Goal: Transaction & Acquisition: Subscribe to service/newsletter

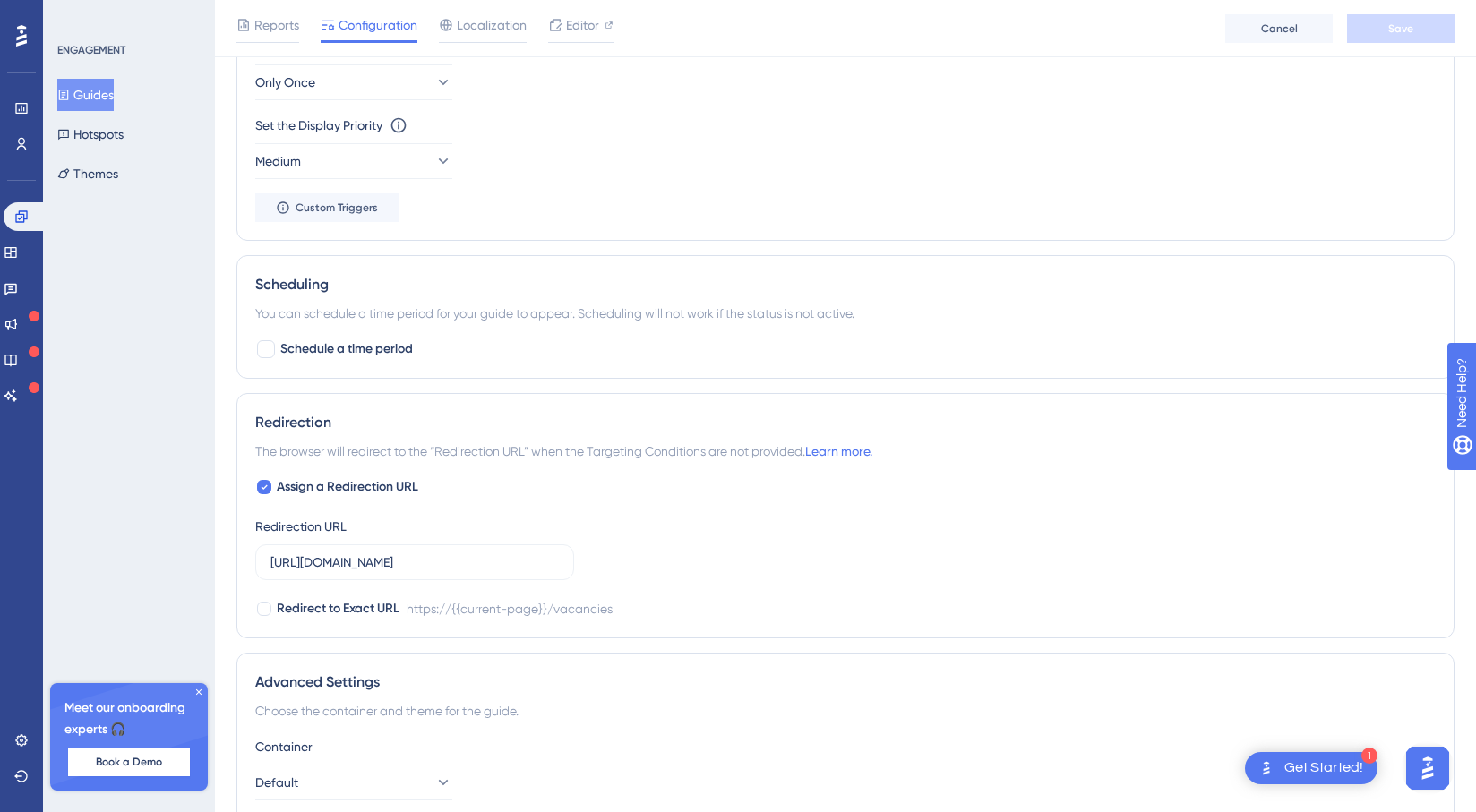
scroll to position [1096, 0]
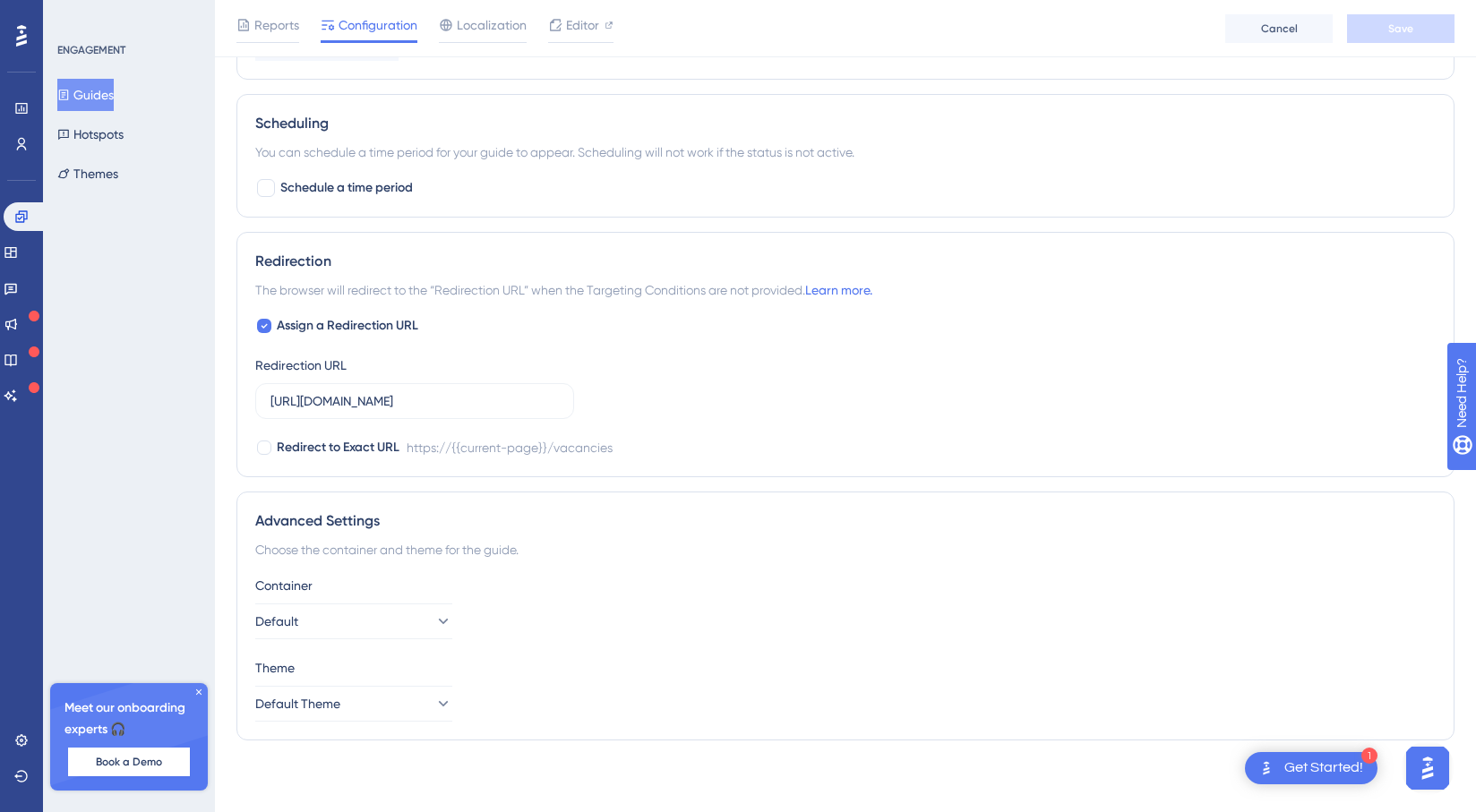
click at [1279, 765] on div "1 Get Started!" at bounding box center [1312, 769] width 133 height 32
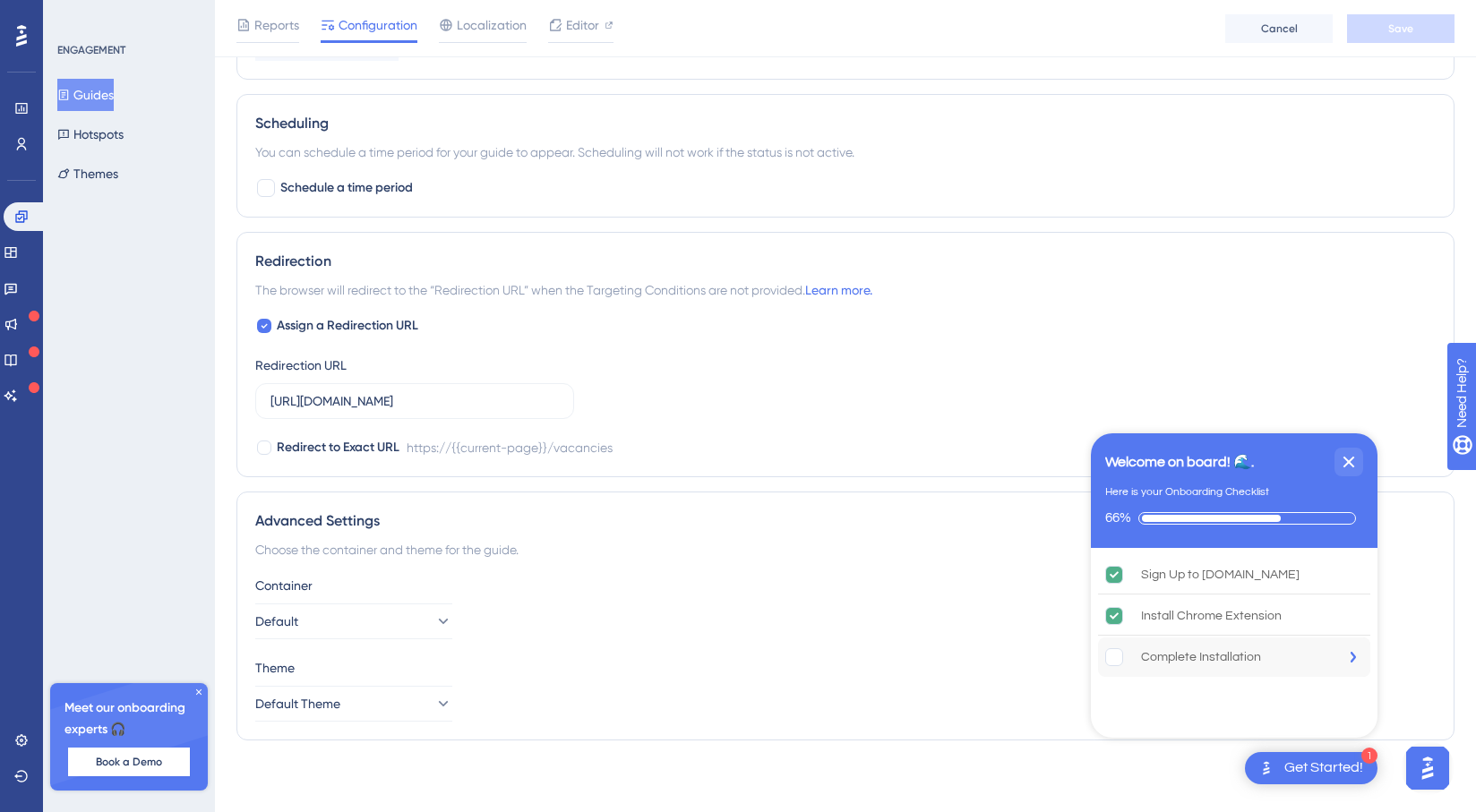
click at [1184, 659] on div "Complete Installation" at bounding box center [1201, 658] width 120 height 22
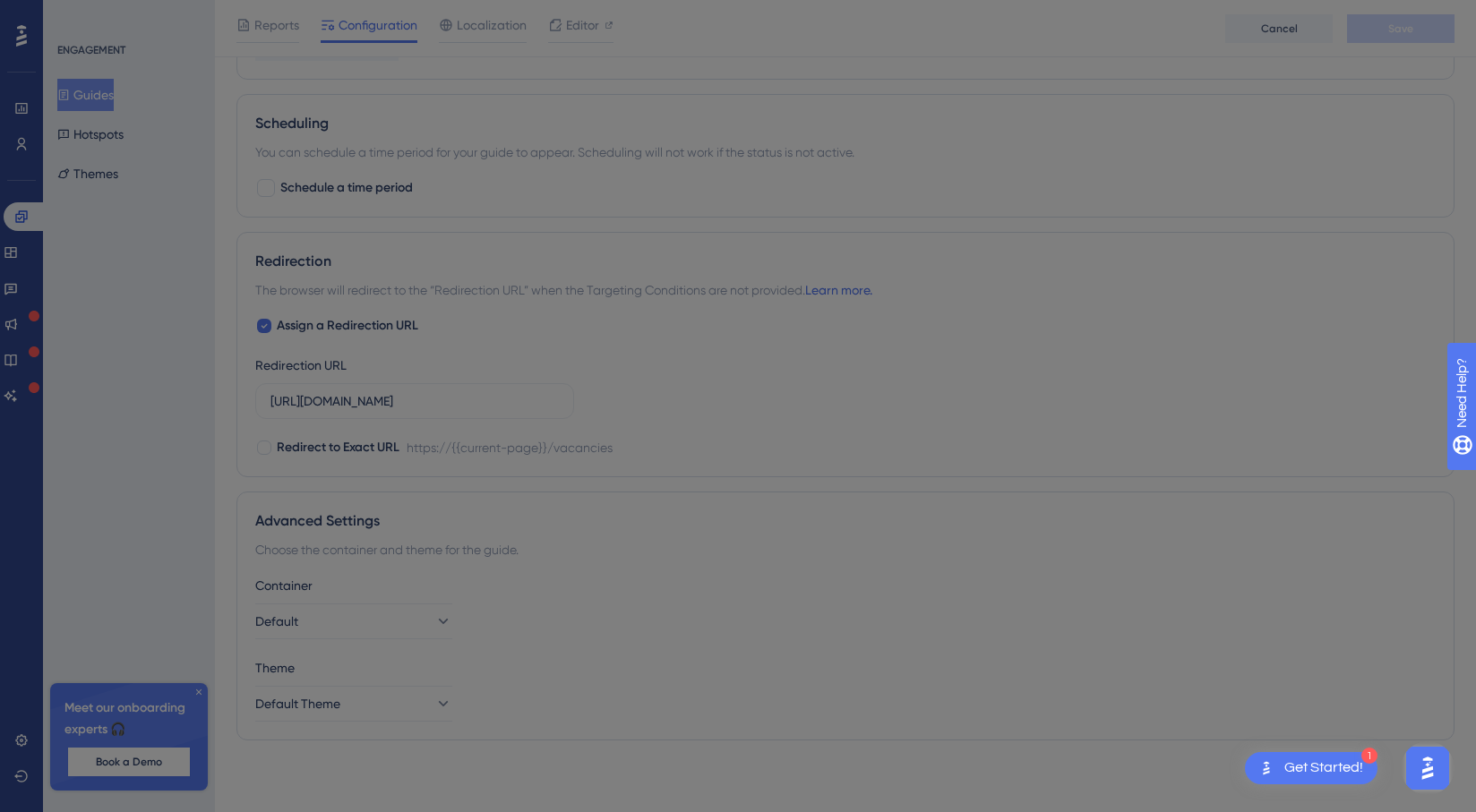
scroll to position [0, 0]
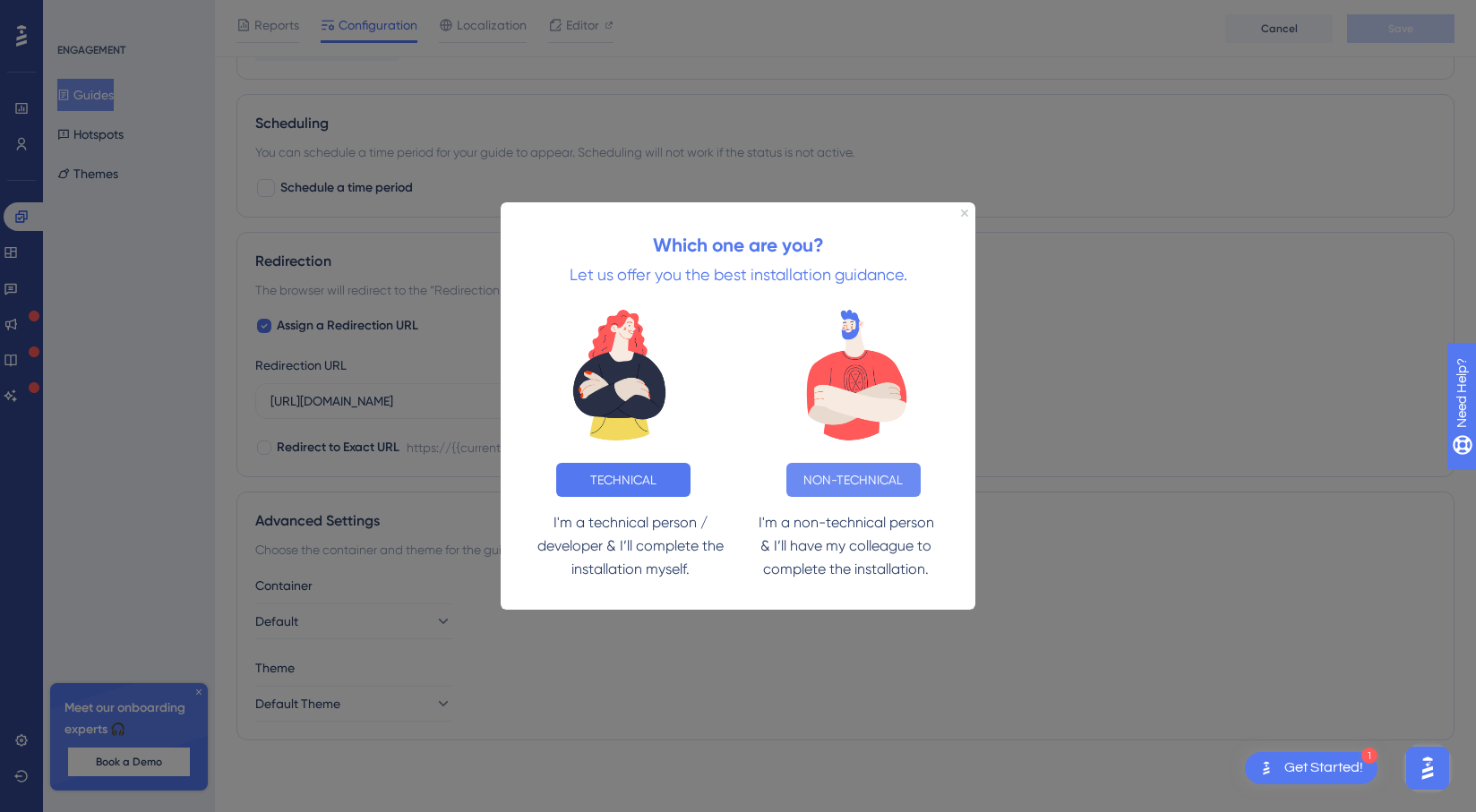
click at [855, 476] on button "NON-TECHNICAL" at bounding box center [854, 480] width 135 height 34
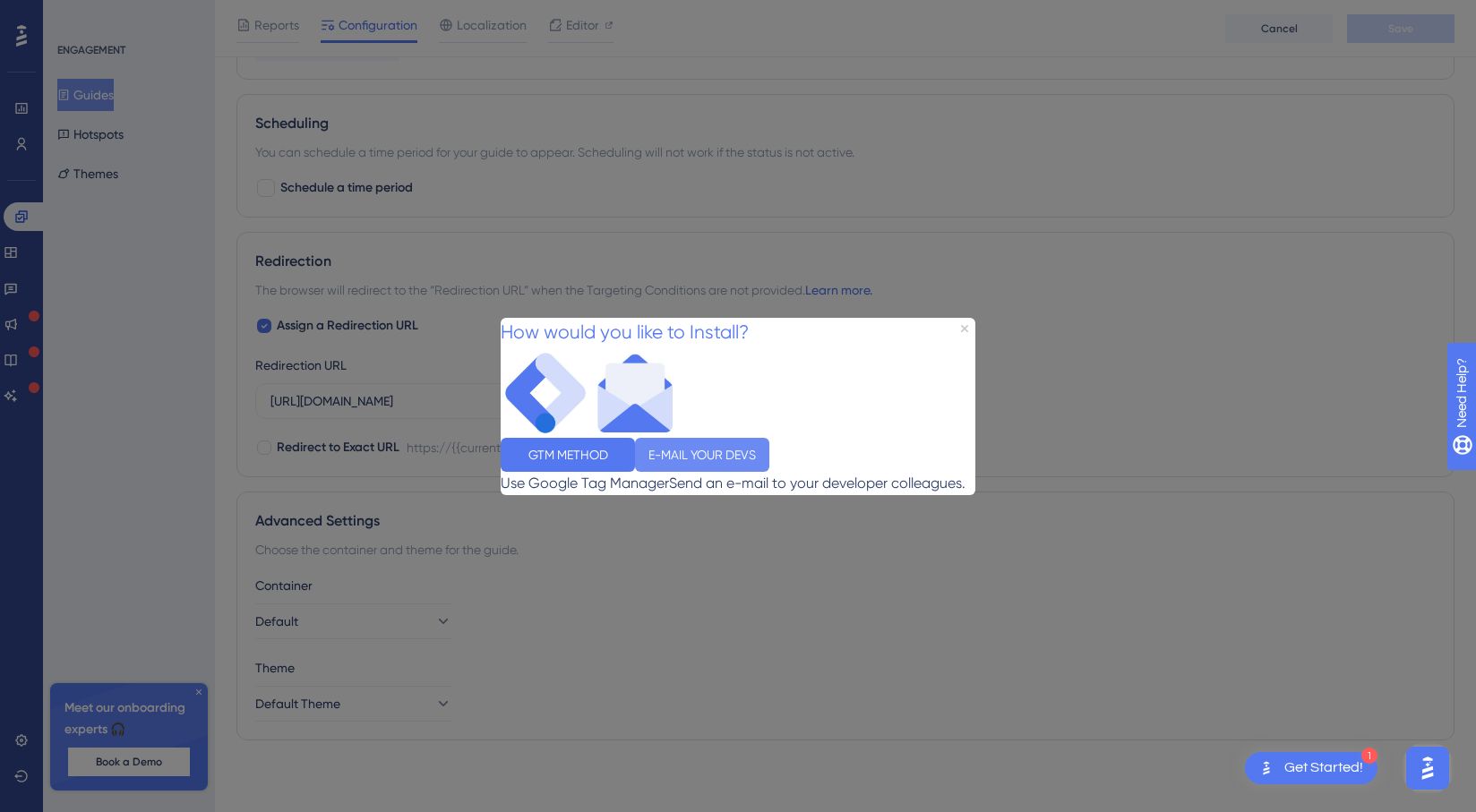
click at [770, 447] on button "E-MAIL YOUR DEVS" at bounding box center [703, 454] width 135 height 34
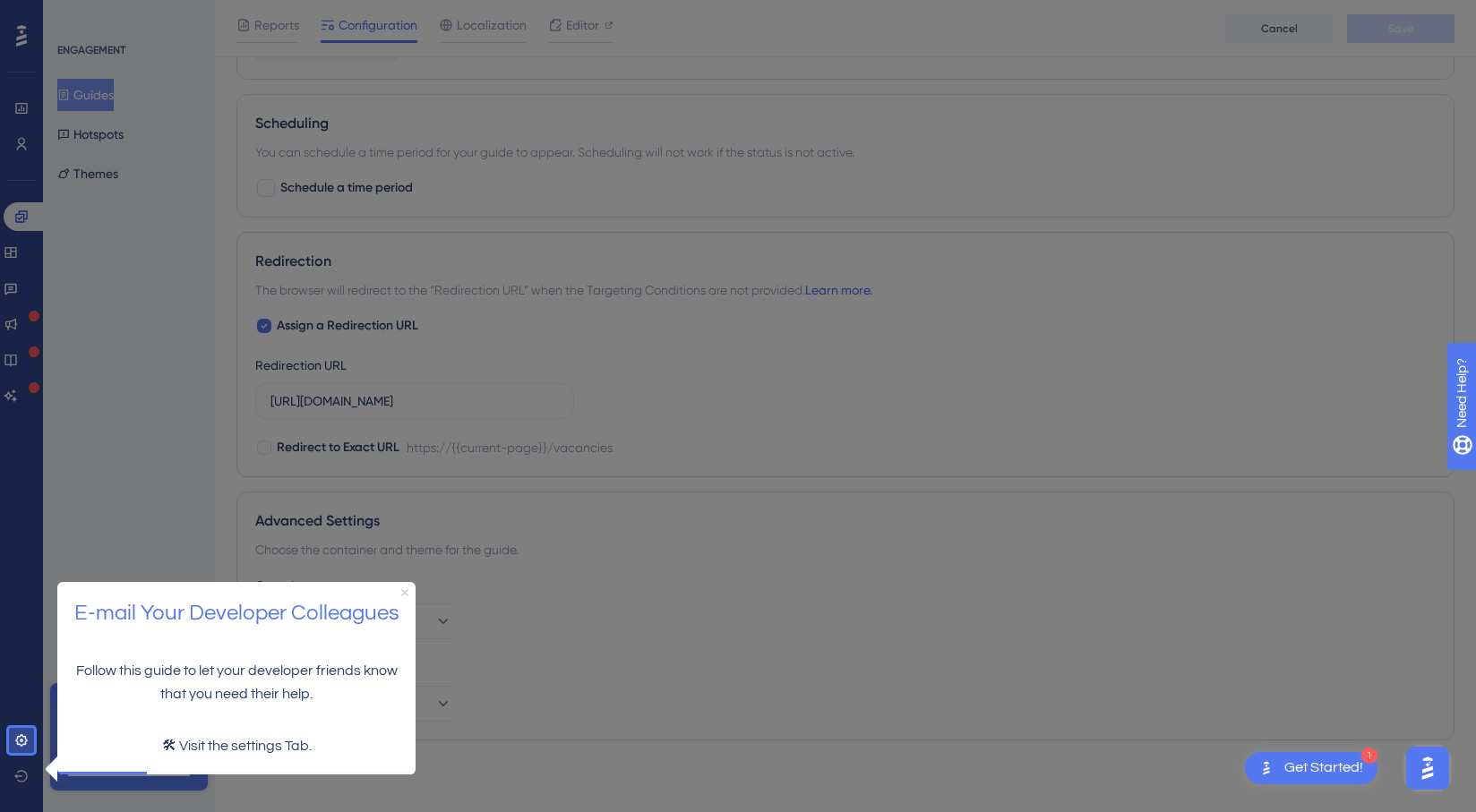
click at [403, 590] on icon "Close Preview" at bounding box center [405, 592] width 7 height 7
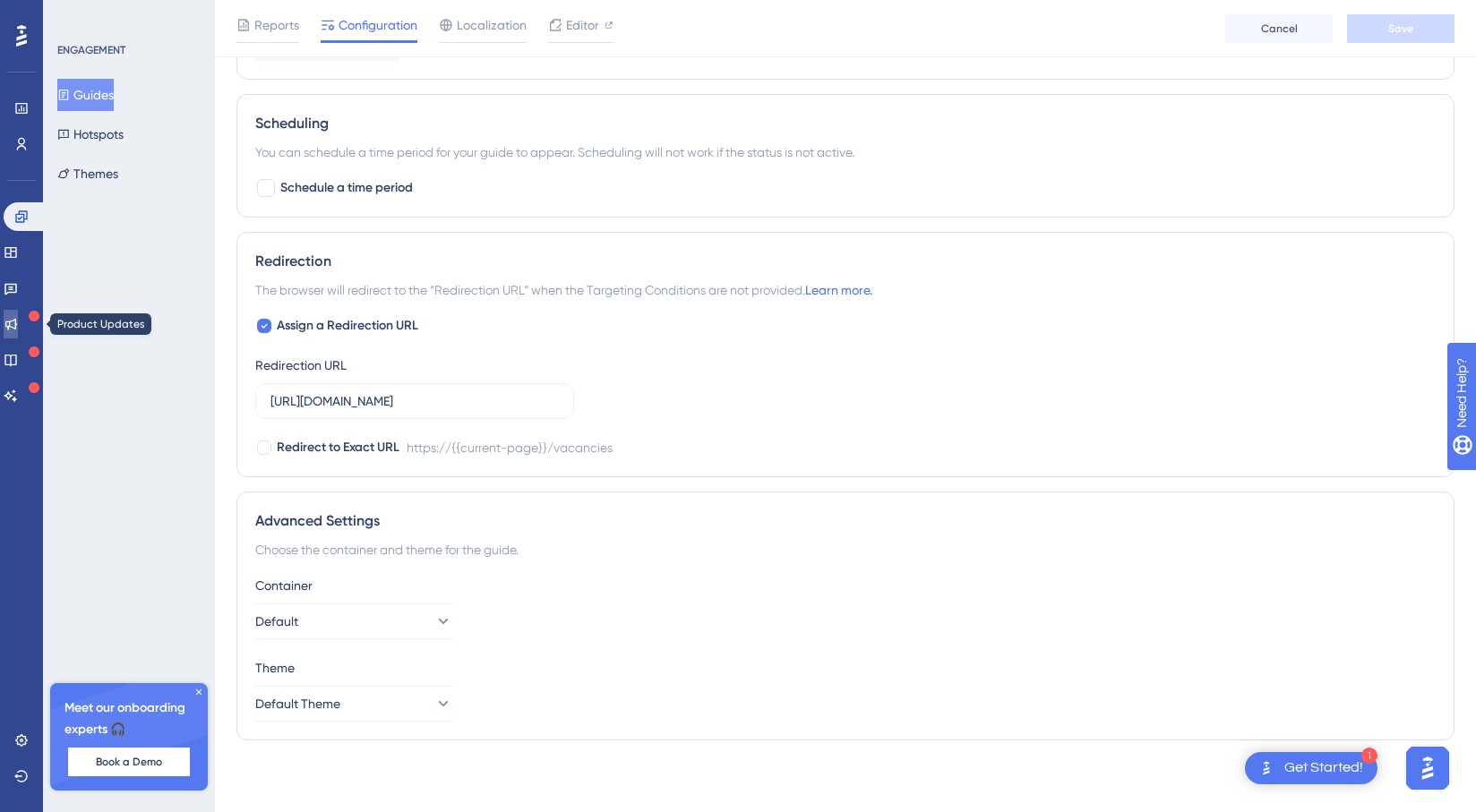
click at [18, 332] on link at bounding box center [11, 324] width 14 height 29
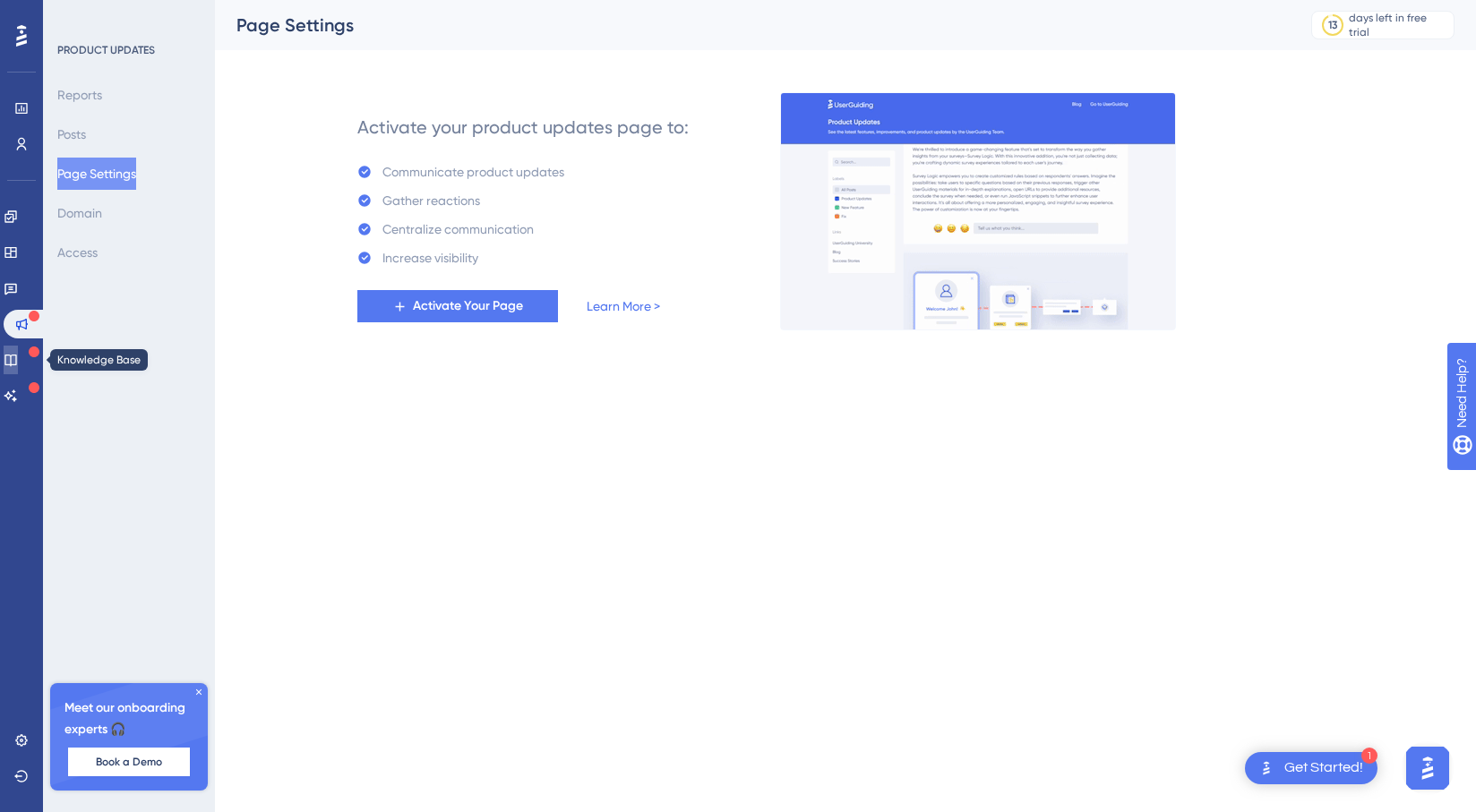
click at [18, 359] on icon at bounding box center [11, 360] width 14 height 14
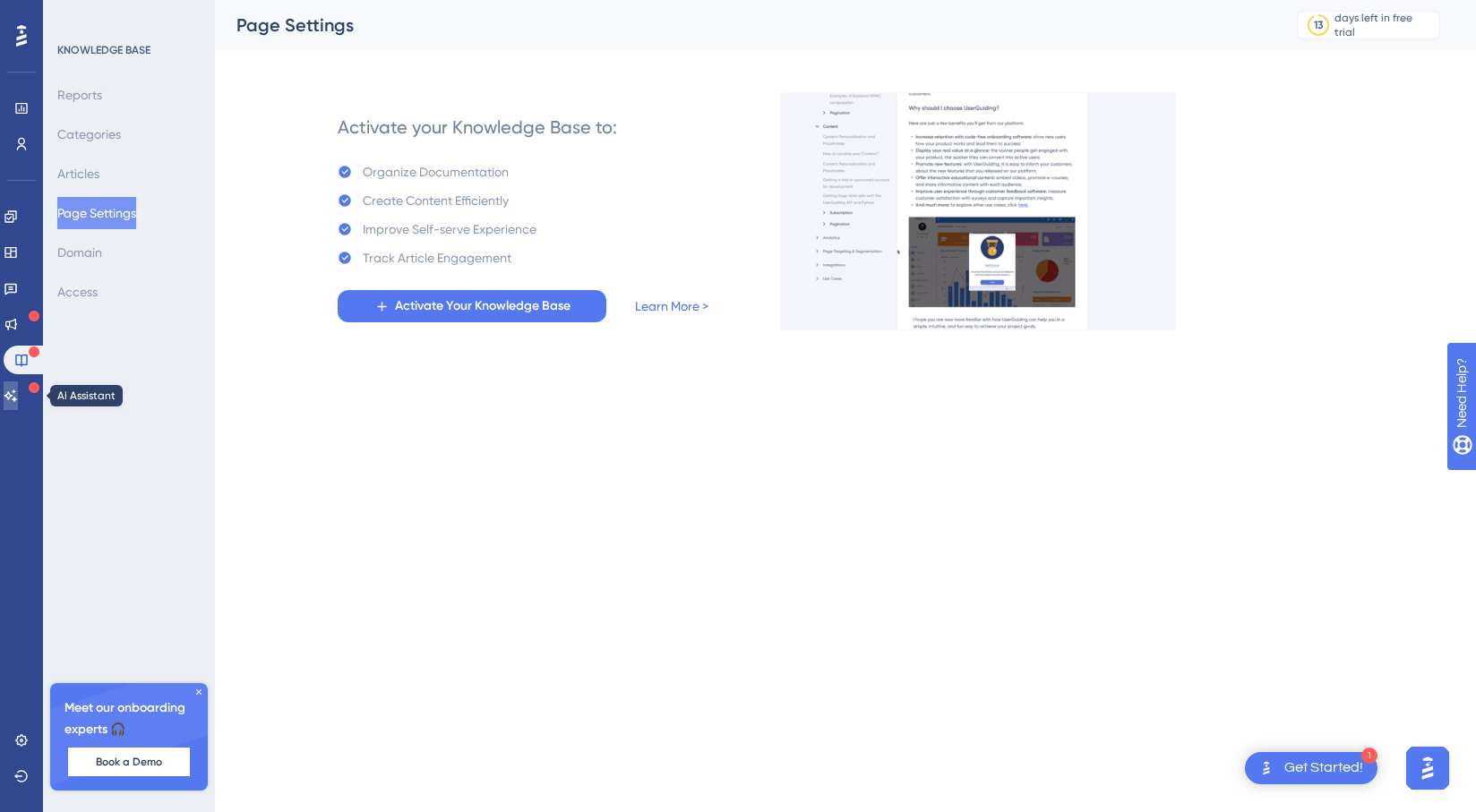
click at [18, 389] on icon at bounding box center [11, 396] width 14 height 14
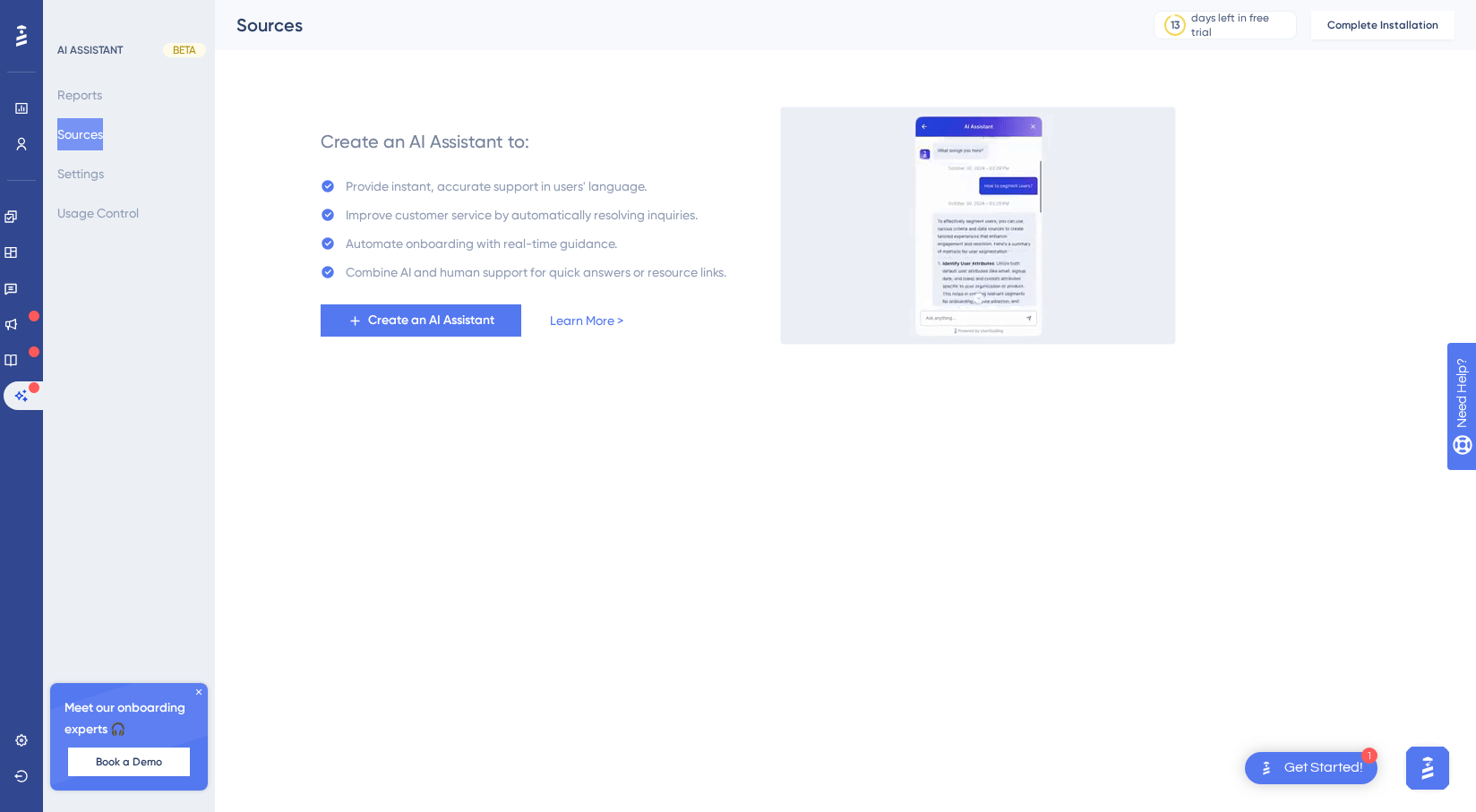
click at [15, 41] on div at bounding box center [22, 36] width 29 height 29
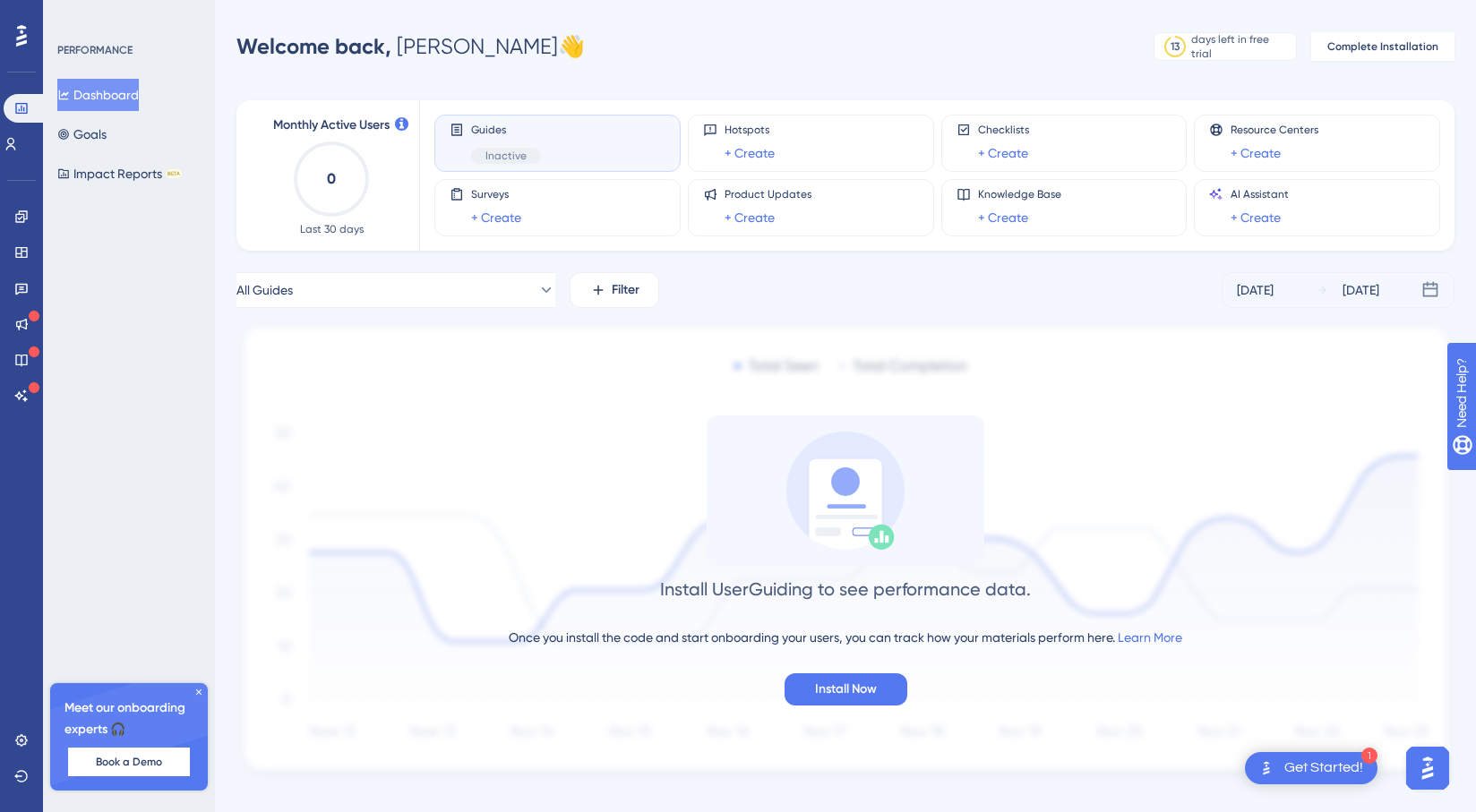
click at [1053, 20] on div "Performance Users Engagement Widgets Feedback Product Updates Knowledge Base AI…" at bounding box center [738, 418] width 1476 height 837
click at [1238, 49] on div "days left in free trial" at bounding box center [1241, 47] width 100 height 29
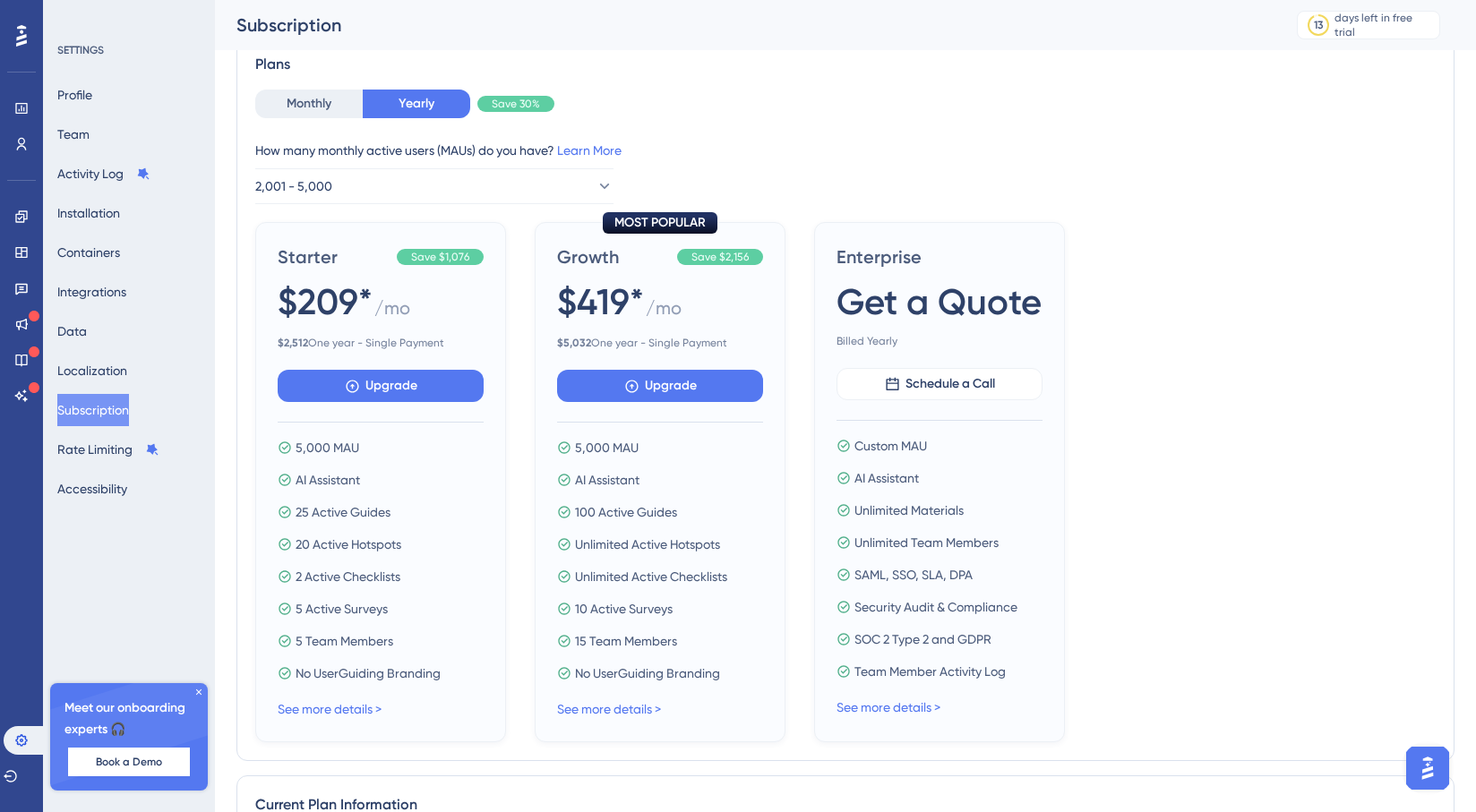
scroll to position [109, 0]
click at [358, 106] on button "Monthly" at bounding box center [310, 103] width 108 height 29
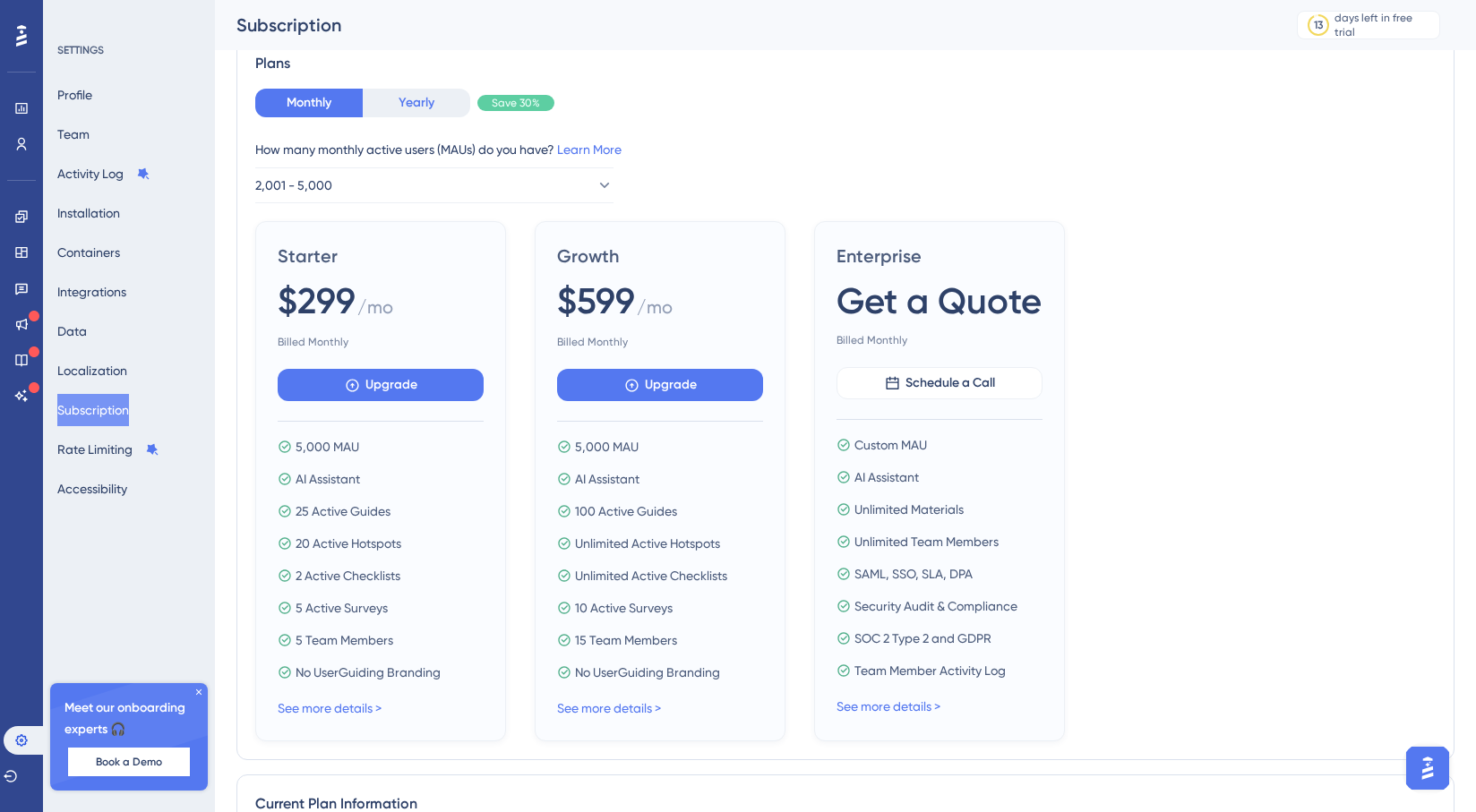
click at [395, 102] on button "Yearly" at bounding box center [416, 103] width 108 height 29
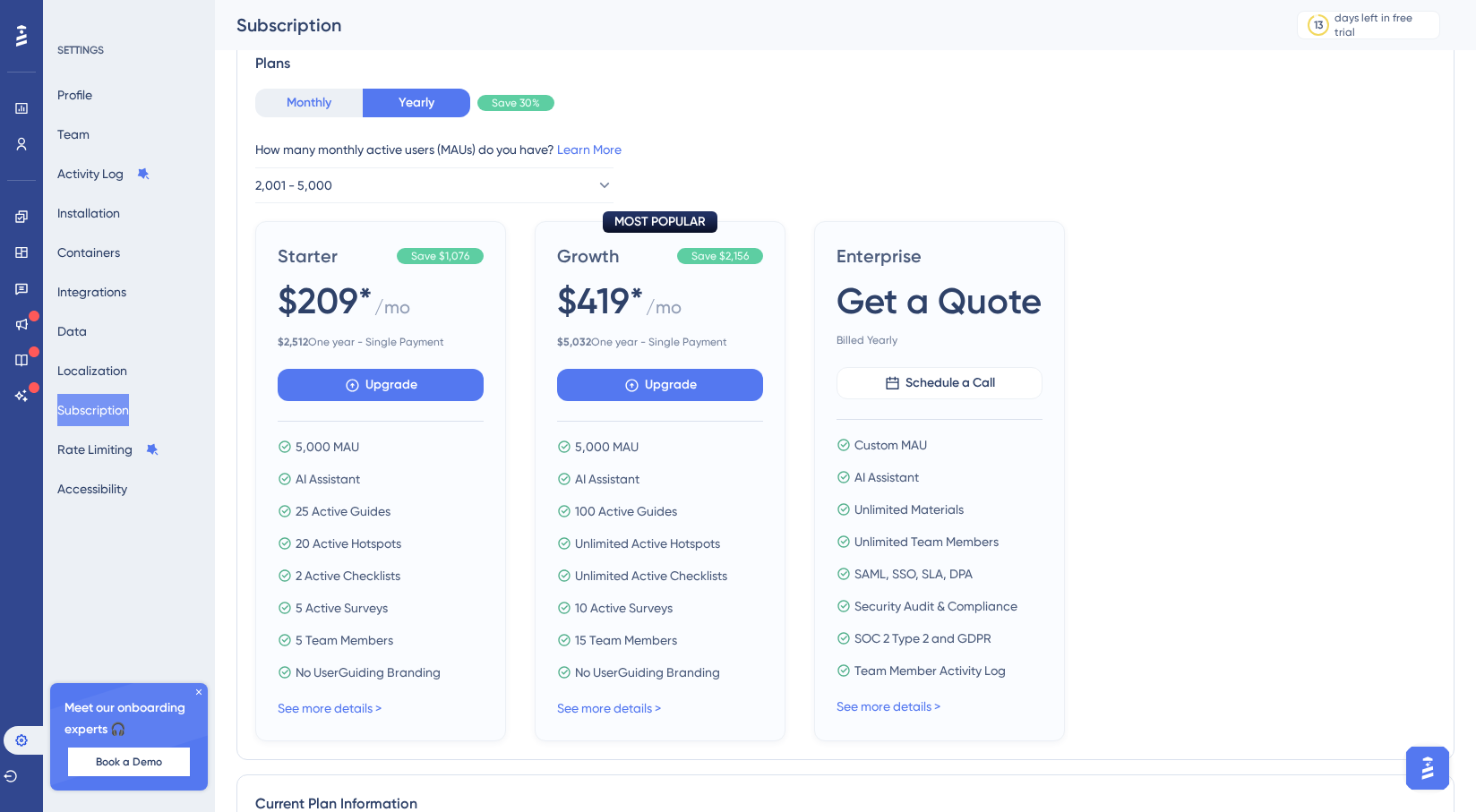
click at [332, 99] on button "Monthly" at bounding box center [310, 103] width 108 height 29
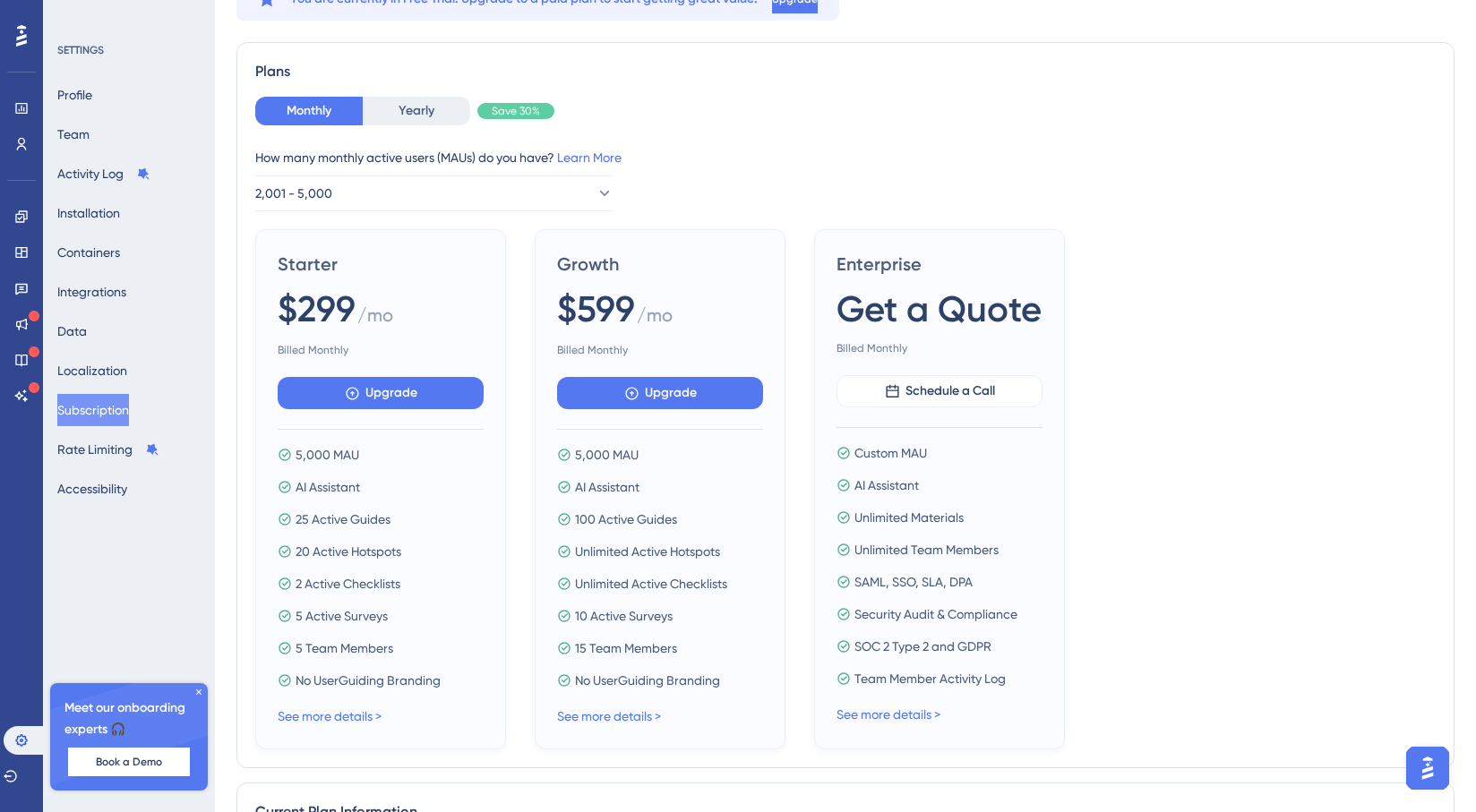
scroll to position [0, 0]
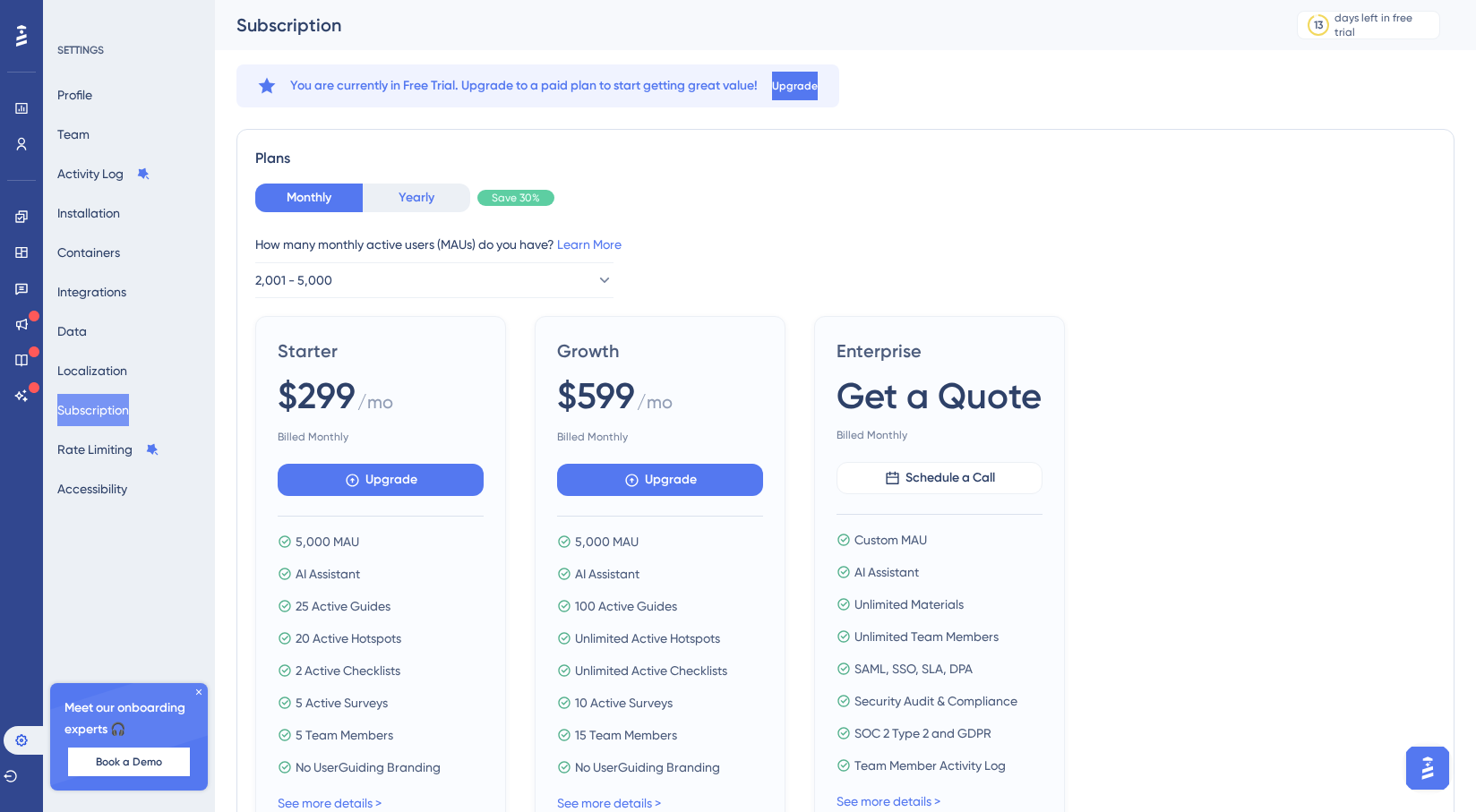
click at [401, 206] on button "Yearly" at bounding box center [416, 198] width 108 height 29
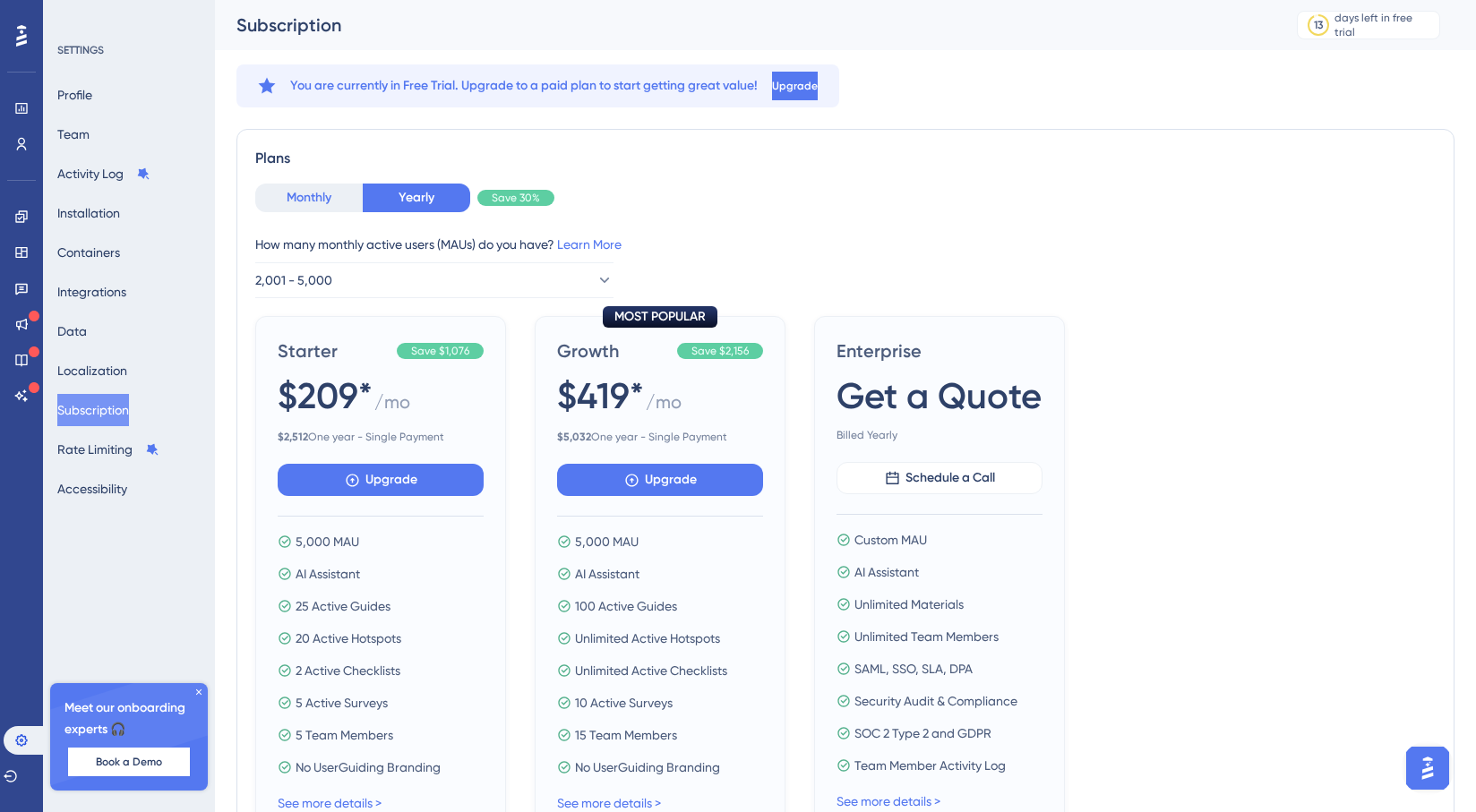
click at [303, 196] on button "Monthly" at bounding box center [310, 198] width 108 height 29
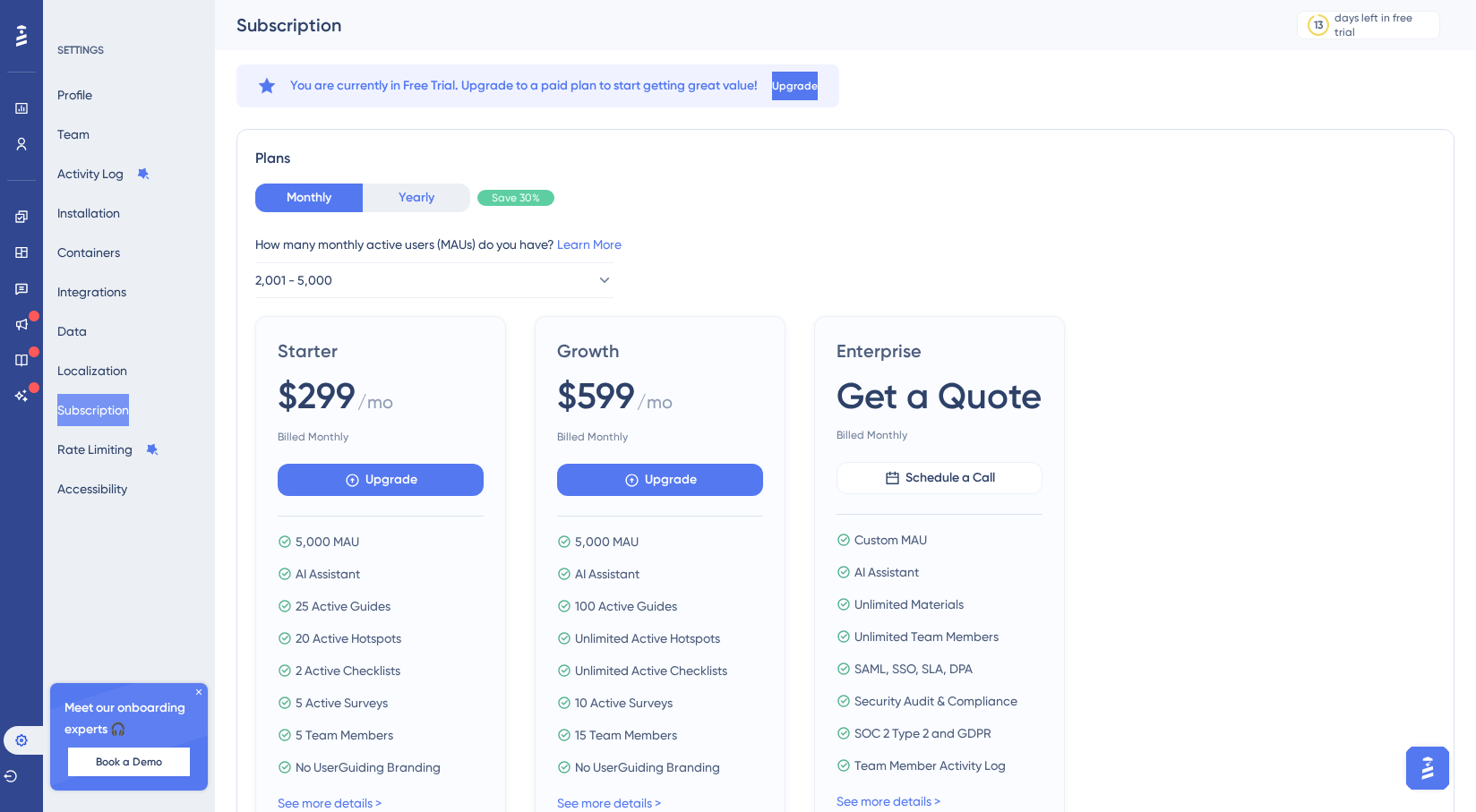
click at [431, 201] on button "Yearly" at bounding box center [416, 198] width 108 height 29
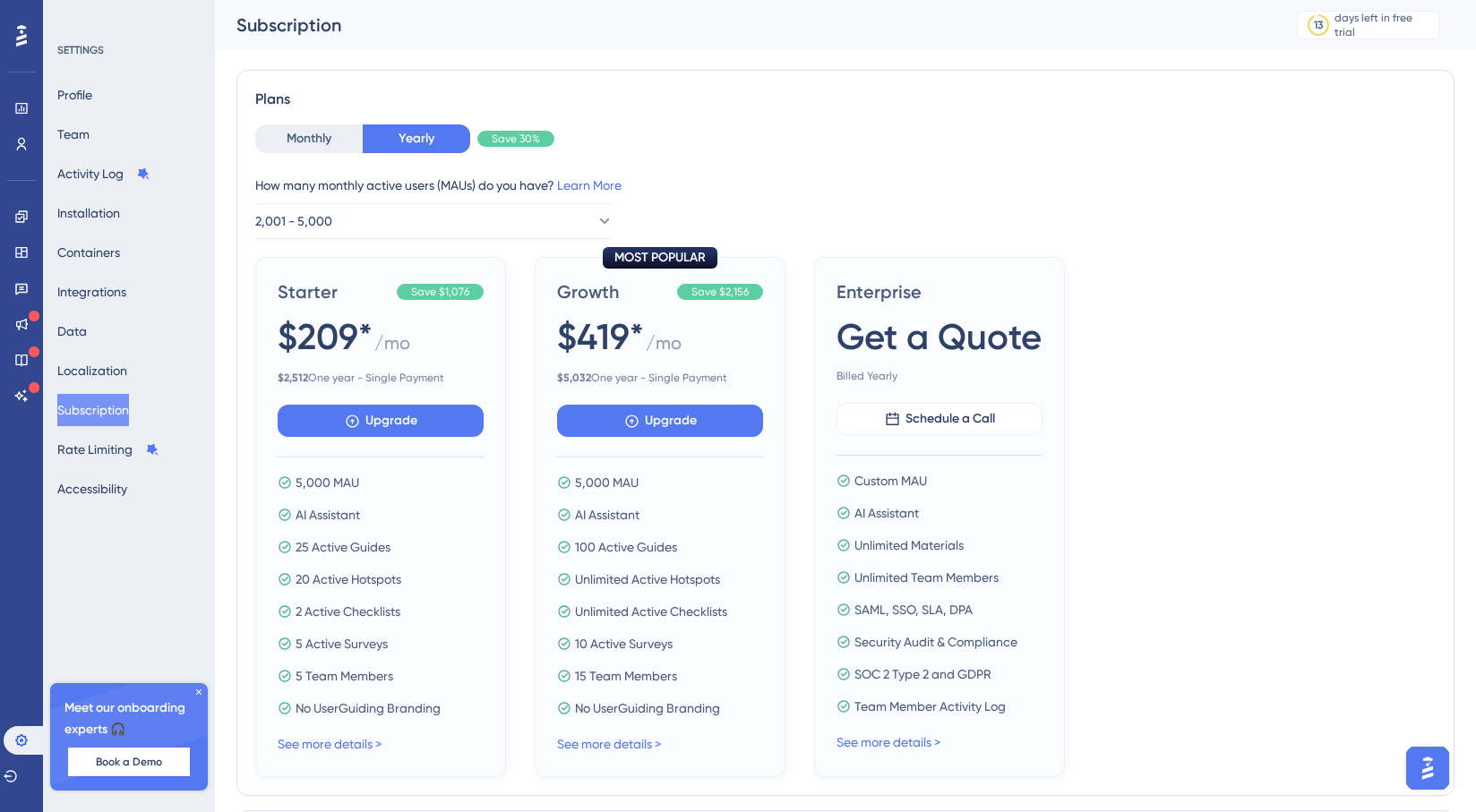
scroll to position [151, 0]
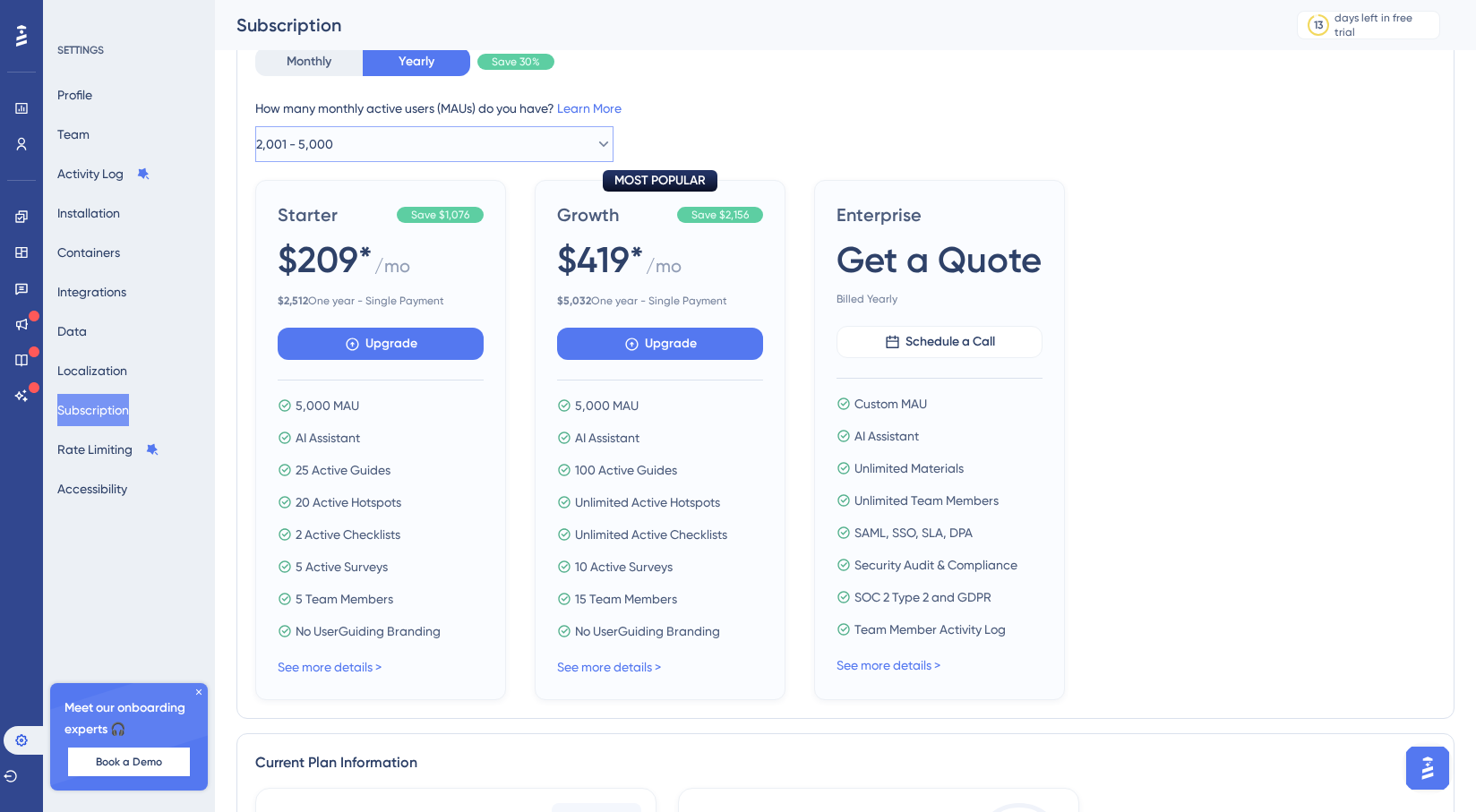
click at [595, 136] on icon at bounding box center [604, 144] width 18 height 18
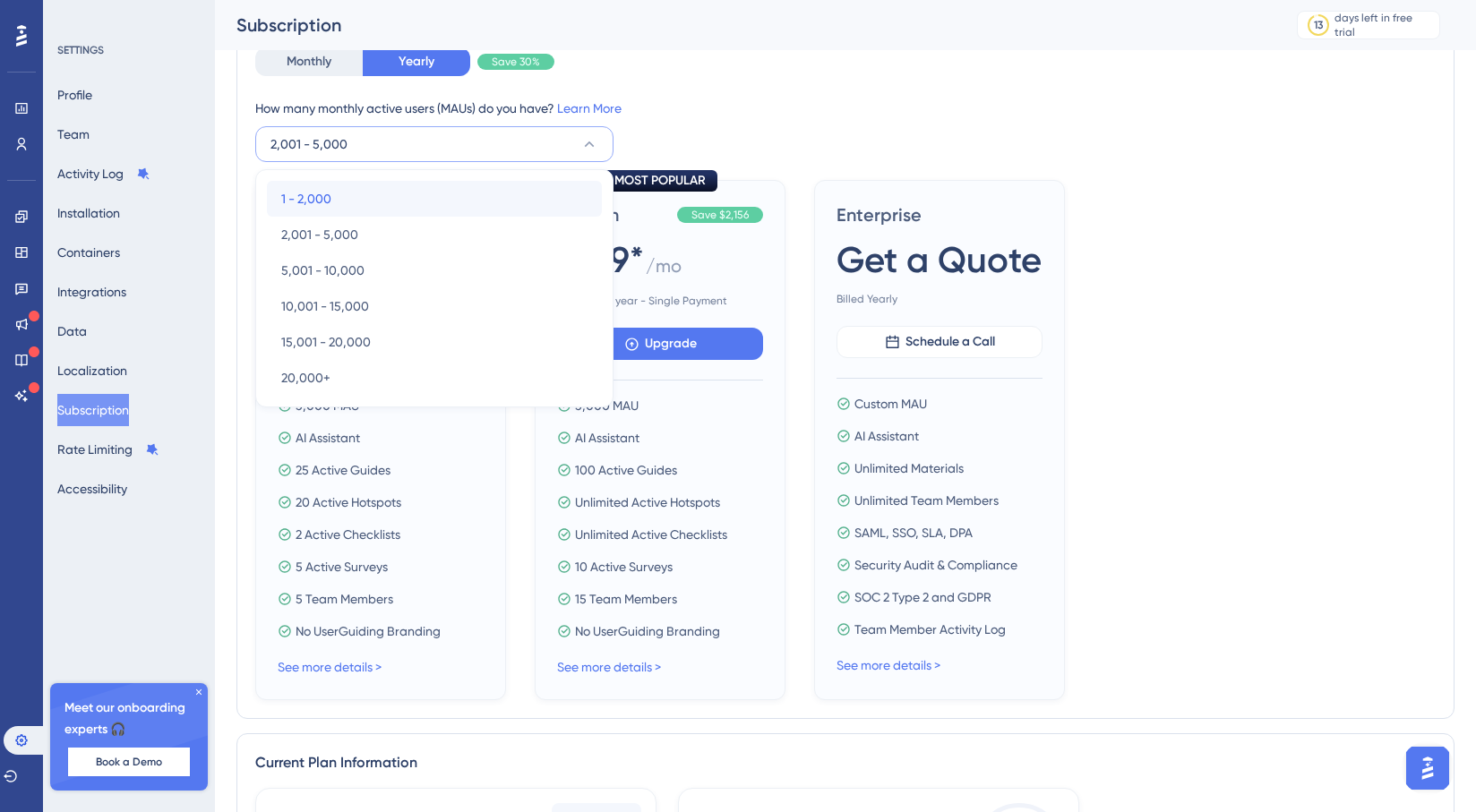
click at [548, 182] on div "1 - 2,000 1 - 2,000" at bounding box center [433, 199] width 306 height 36
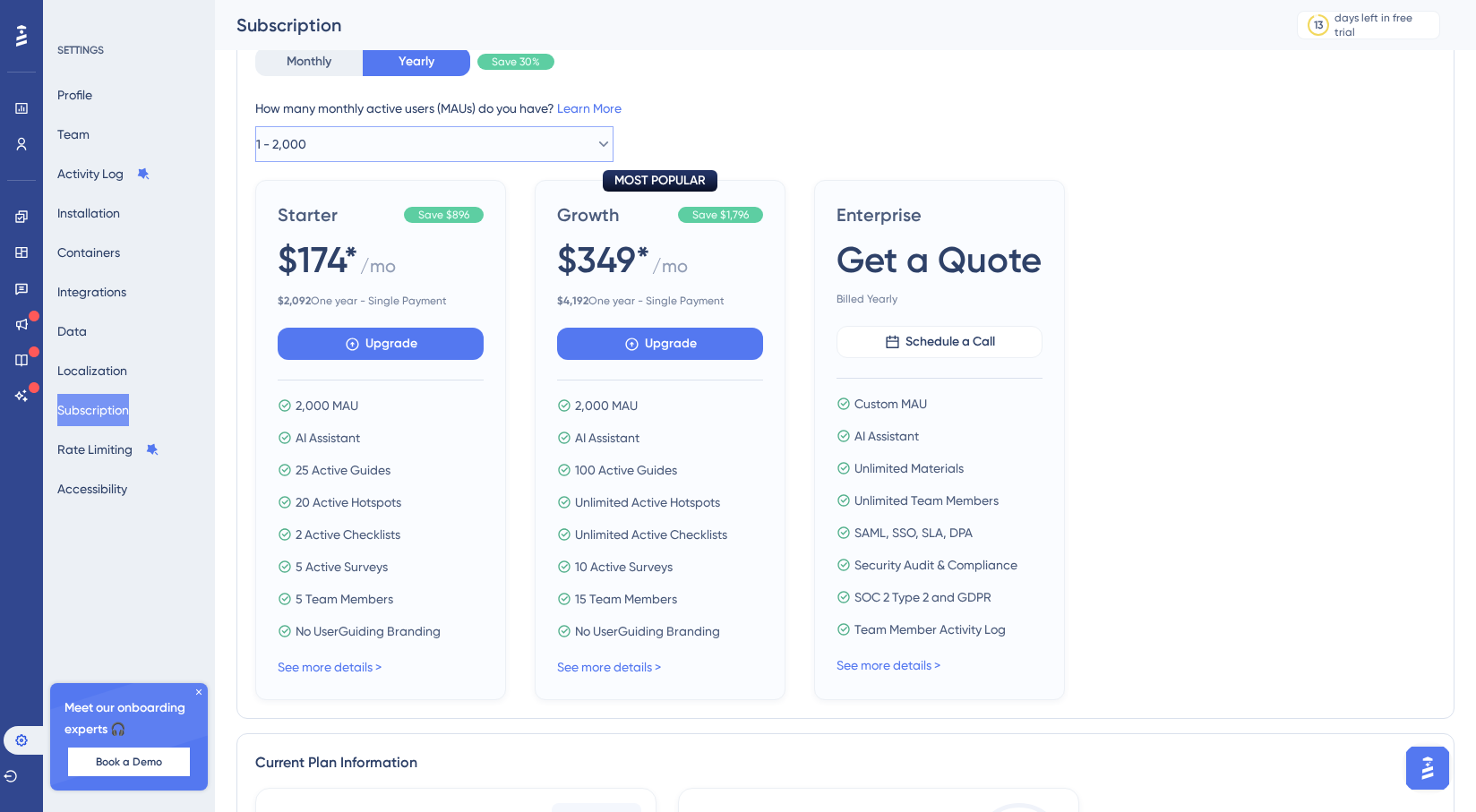
click at [533, 139] on button "1 - 2,000" at bounding box center [434, 144] width 358 height 36
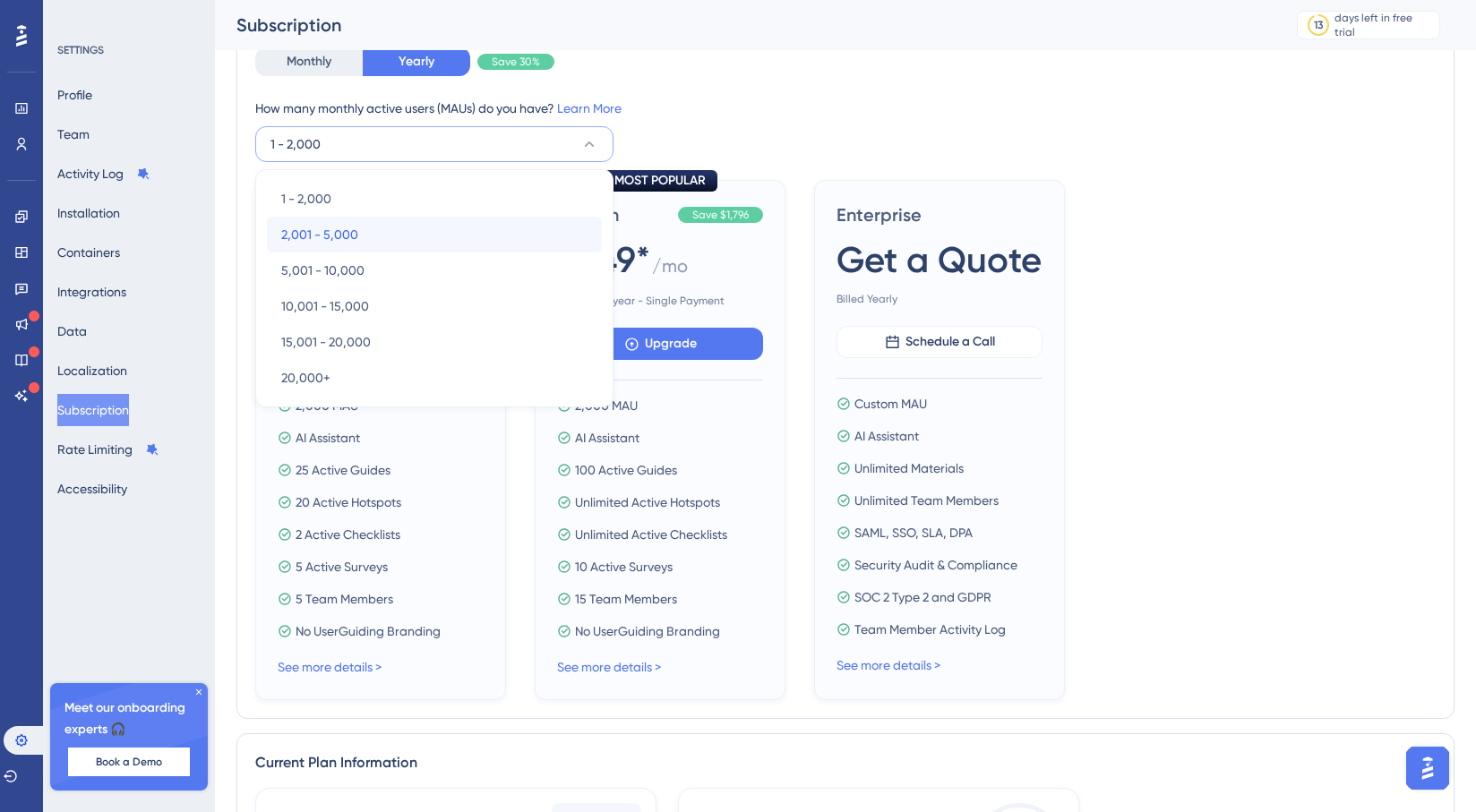
click at [484, 217] on div "2,001 - 5,000 2,001 - 5,000" at bounding box center [433, 235] width 306 height 36
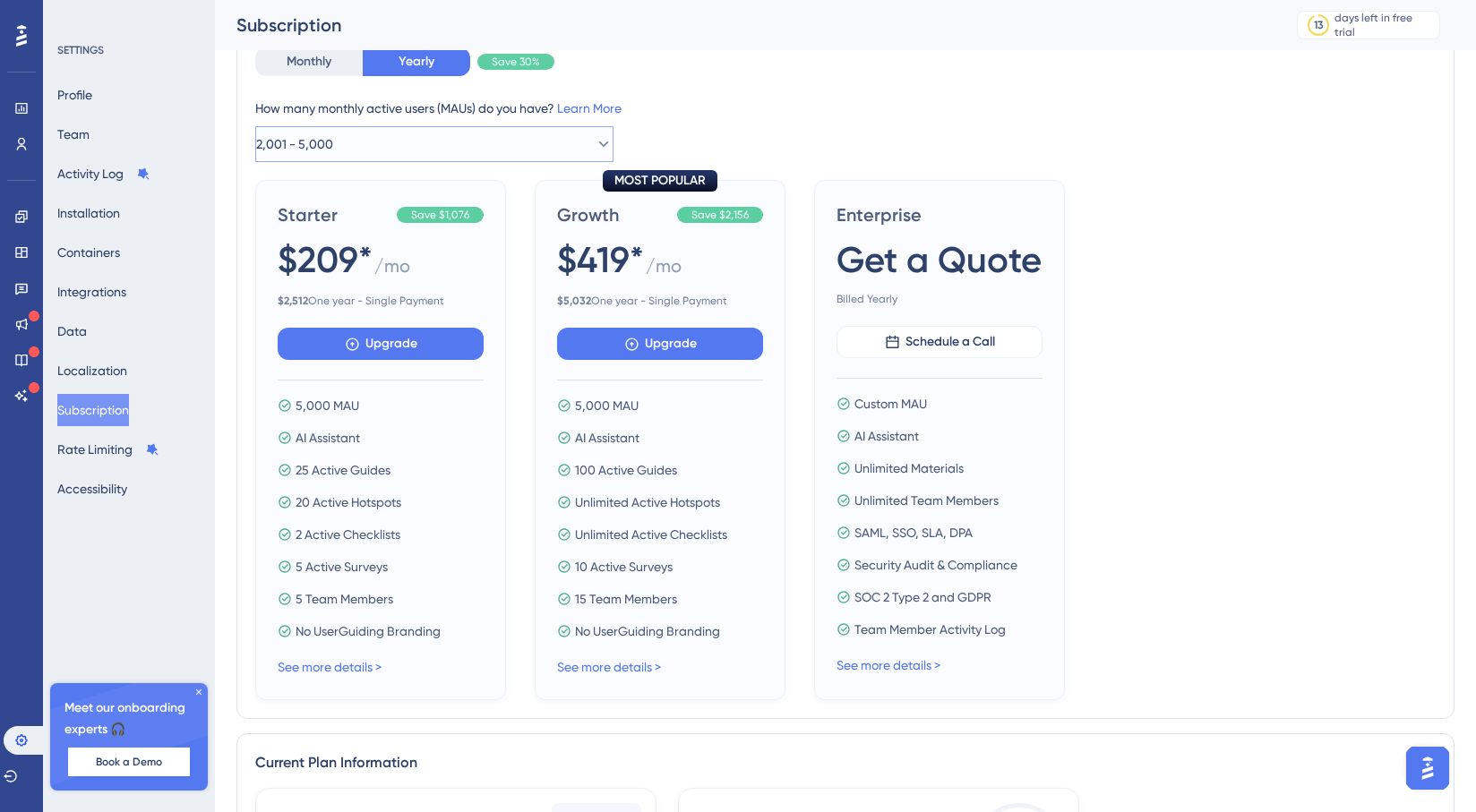
click at [538, 153] on button "2,001 - 5,000" at bounding box center [434, 144] width 358 height 36
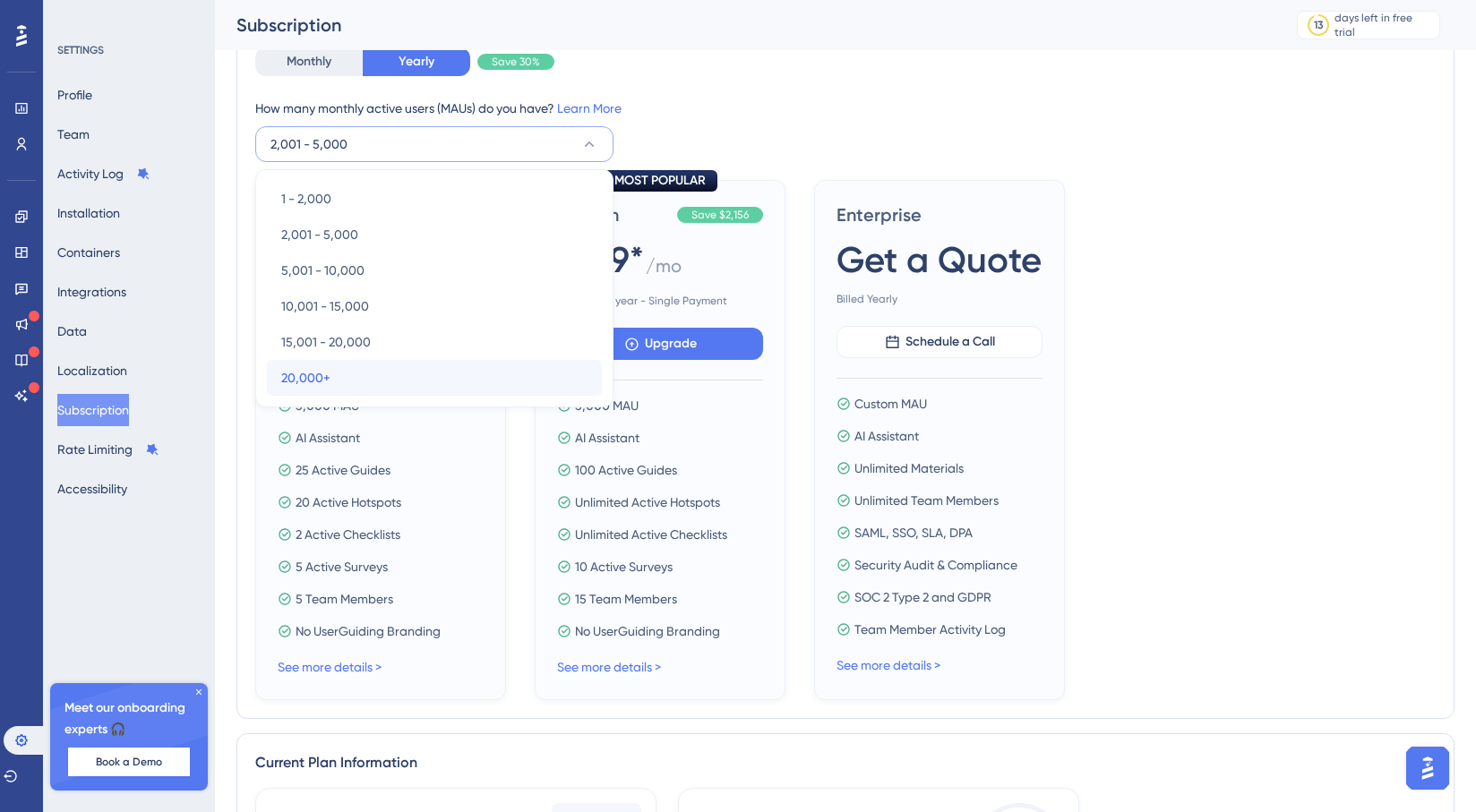
click at [463, 362] on div "20,000+ 20,000+" at bounding box center [433, 378] width 306 height 36
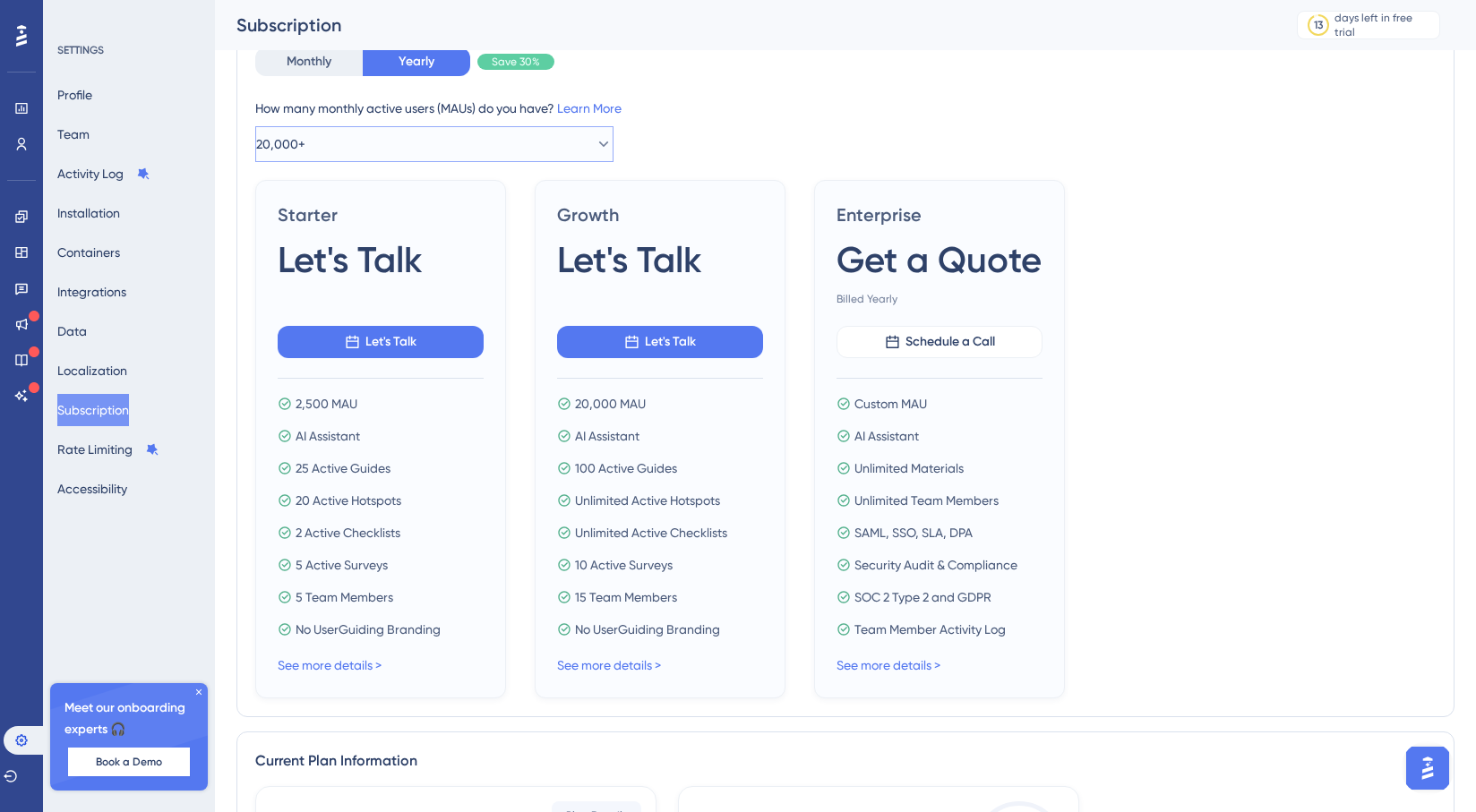
click at [542, 140] on button "20,000+" at bounding box center [434, 144] width 358 height 36
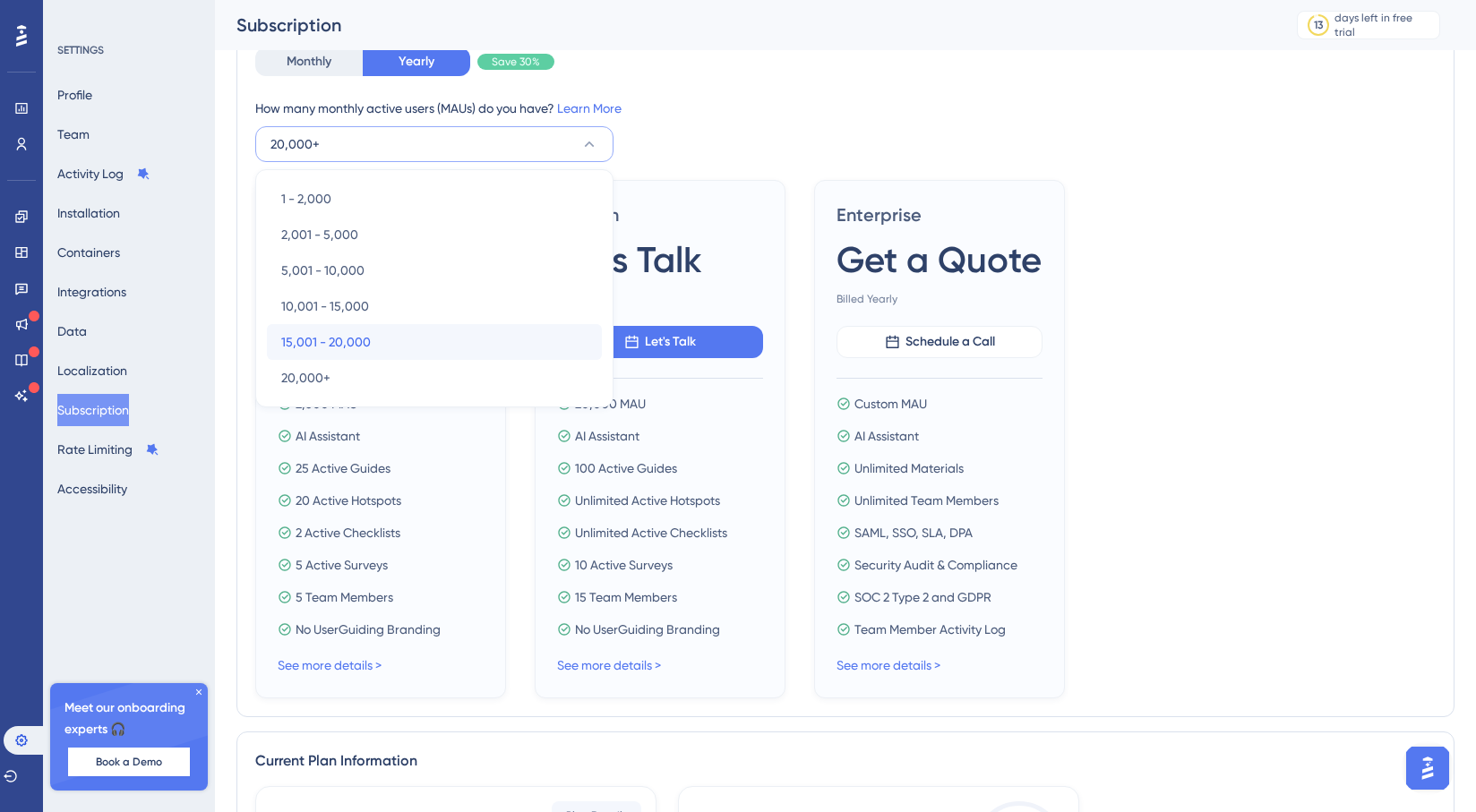
click at [433, 331] on div "15,001 - 20,000 15,001 - 20,000" at bounding box center [433, 342] width 306 height 36
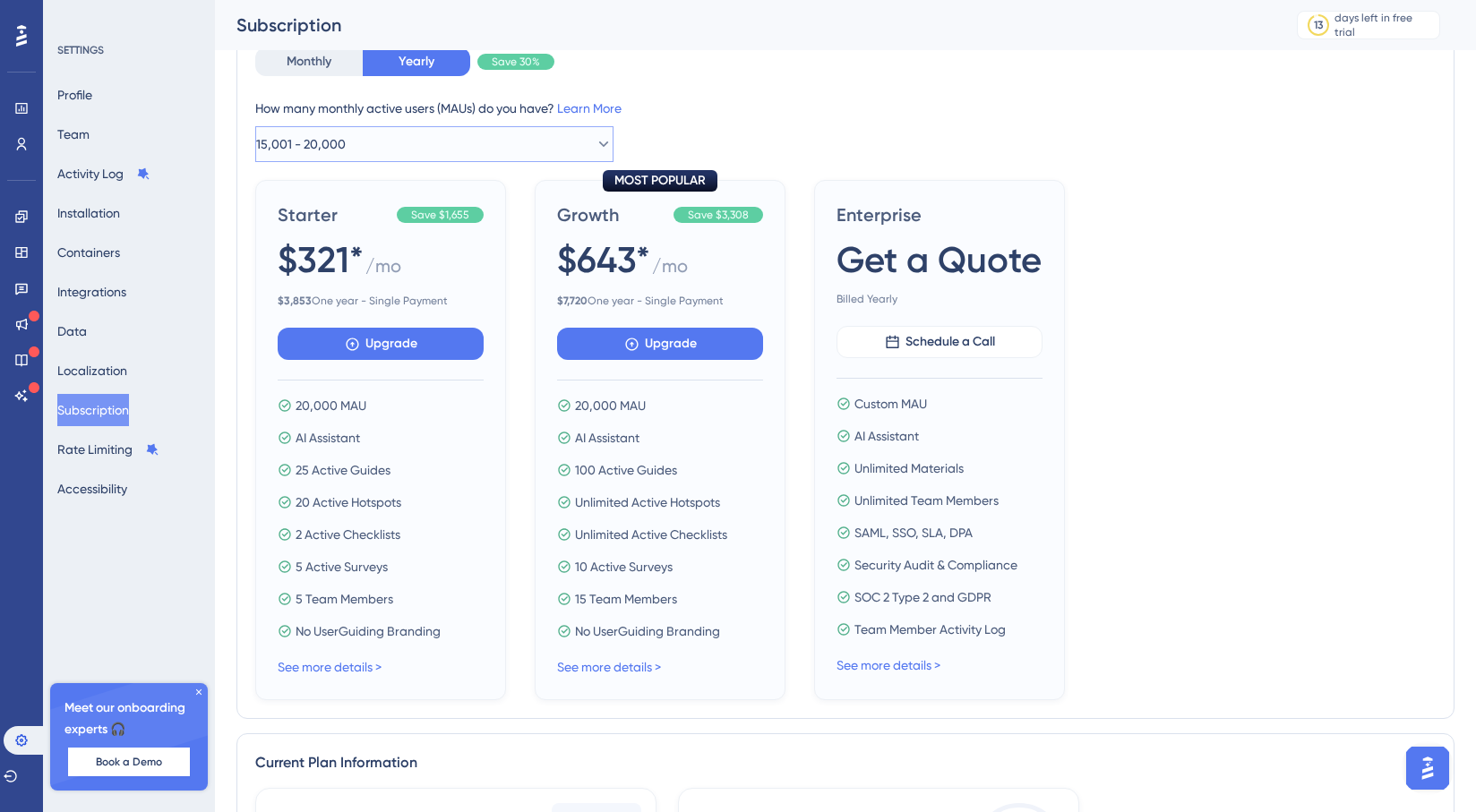
click at [494, 139] on button "15,001 - 20,000" at bounding box center [434, 144] width 358 height 36
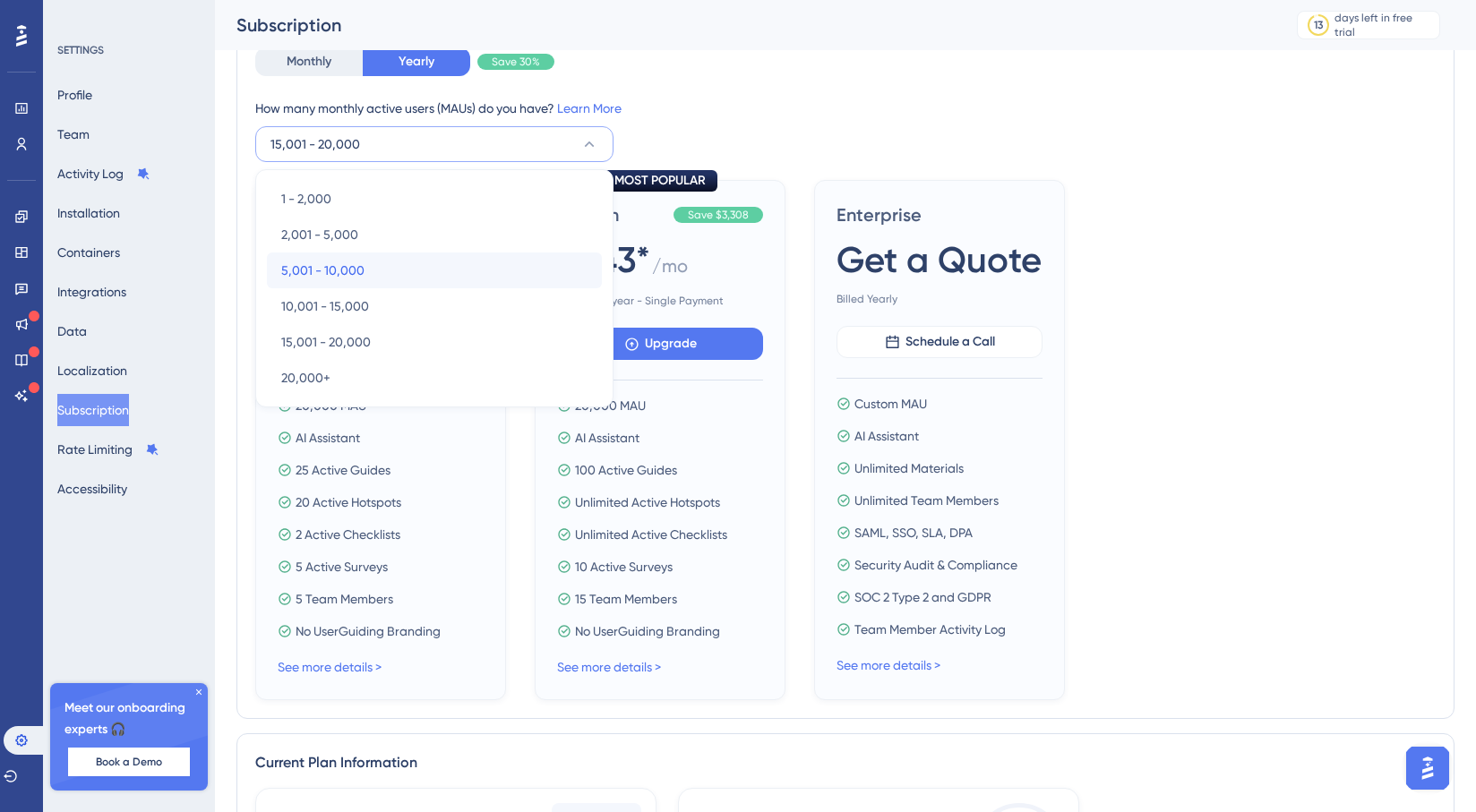
click at [444, 260] on div "5,001 - 10,000 5,001 - 10,000" at bounding box center [433, 271] width 306 height 36
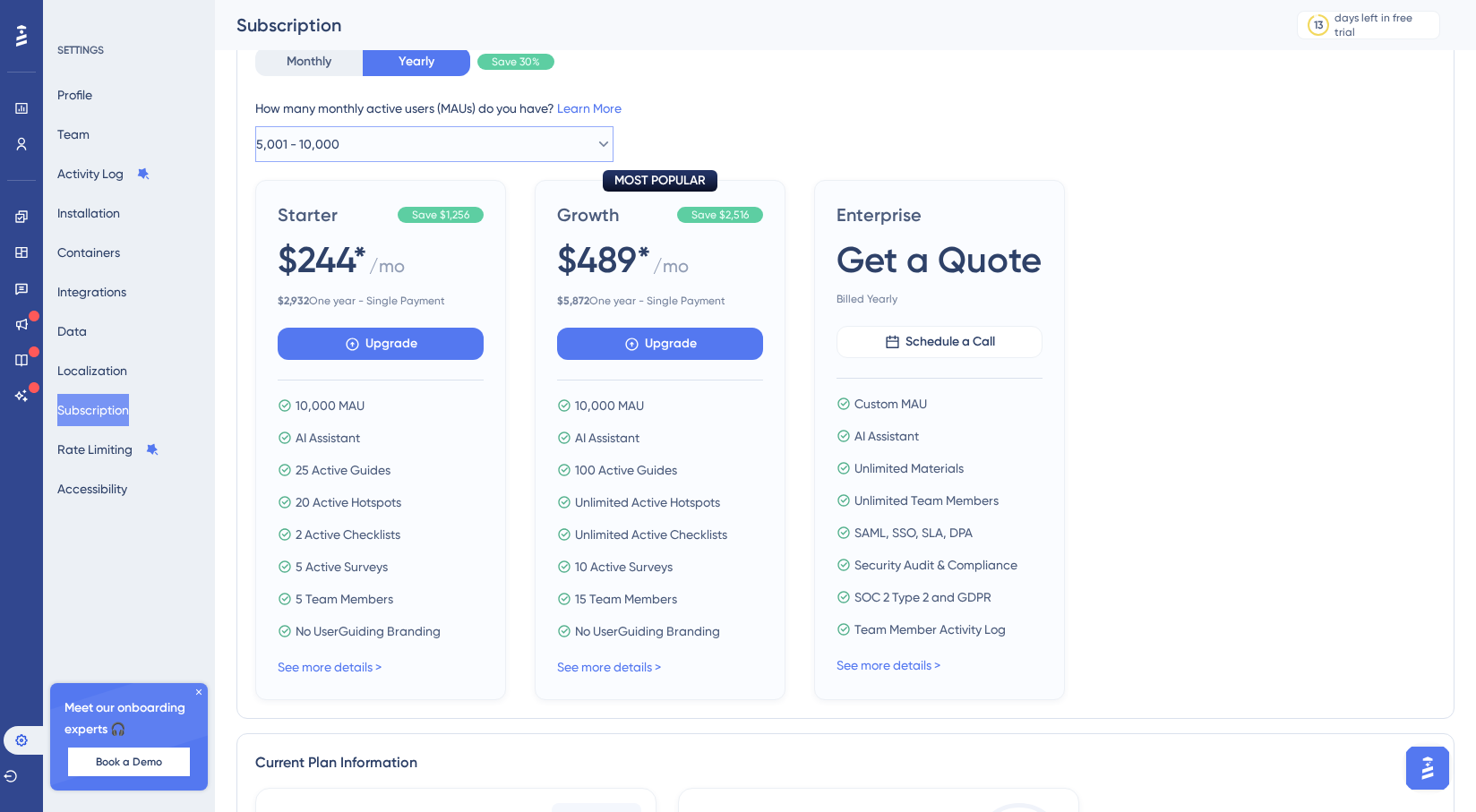
click at [508, 140] on button "5,001 - 10,000" at bounding box center [434, 144] width 358 height 36
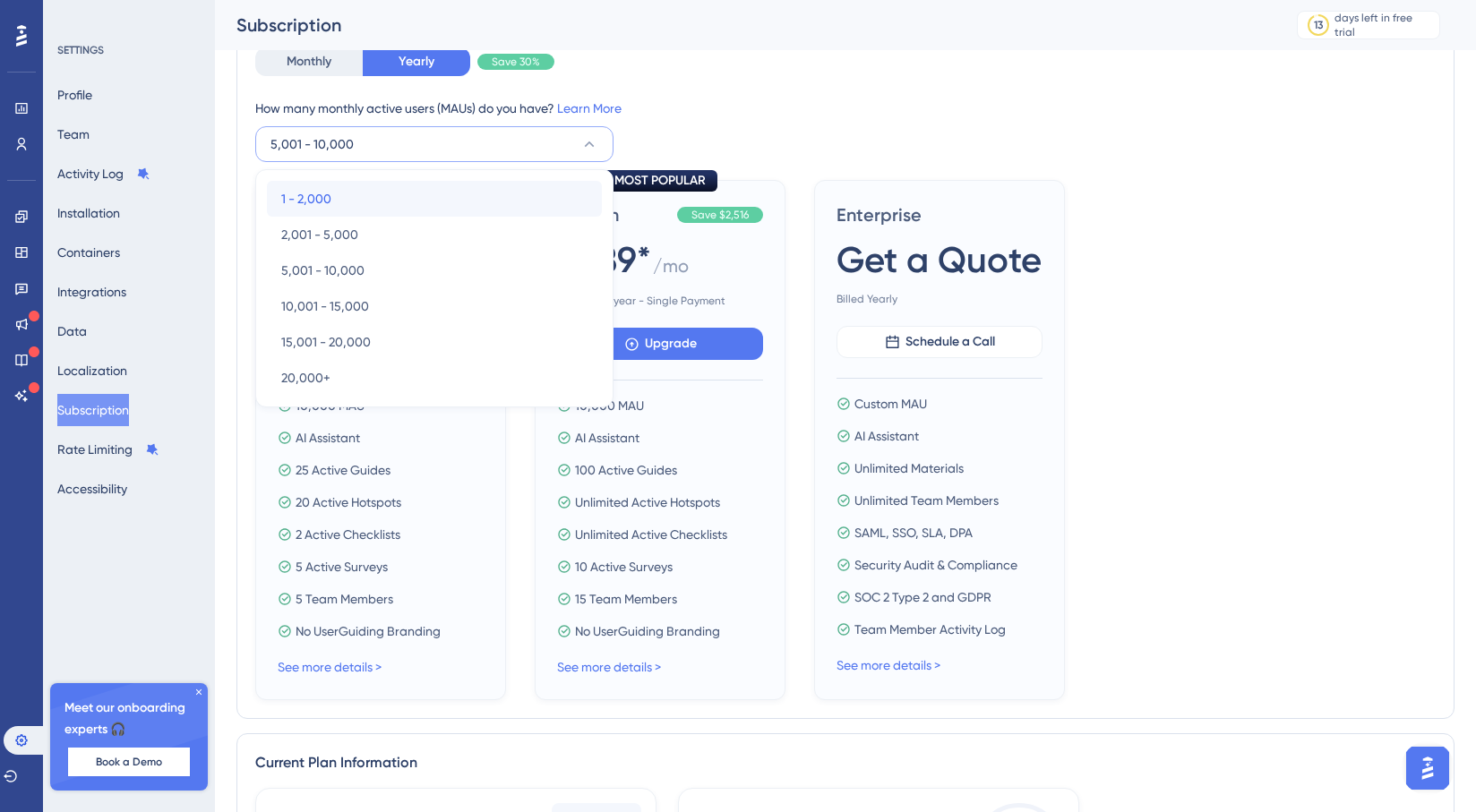
click at [449, 193] on div "1 - 2,000 1 - 2,000" at bounding box center [433, 199] width 306 height 36
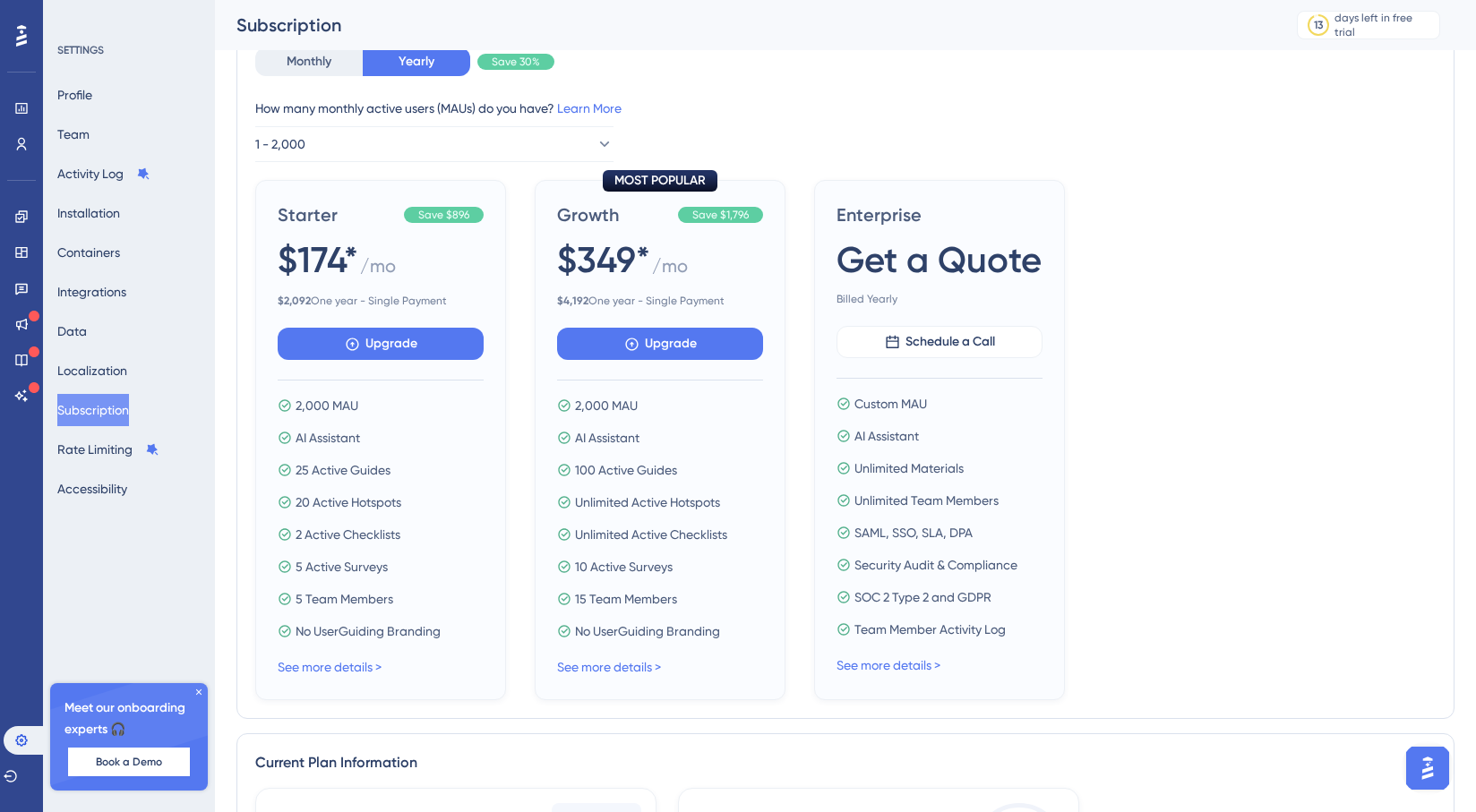
click at [810, 104] on div "How many monthly active users ([PERSON_NAME]) do you have? Learn More" at bounding box center [846, 109] width 1181 height 22
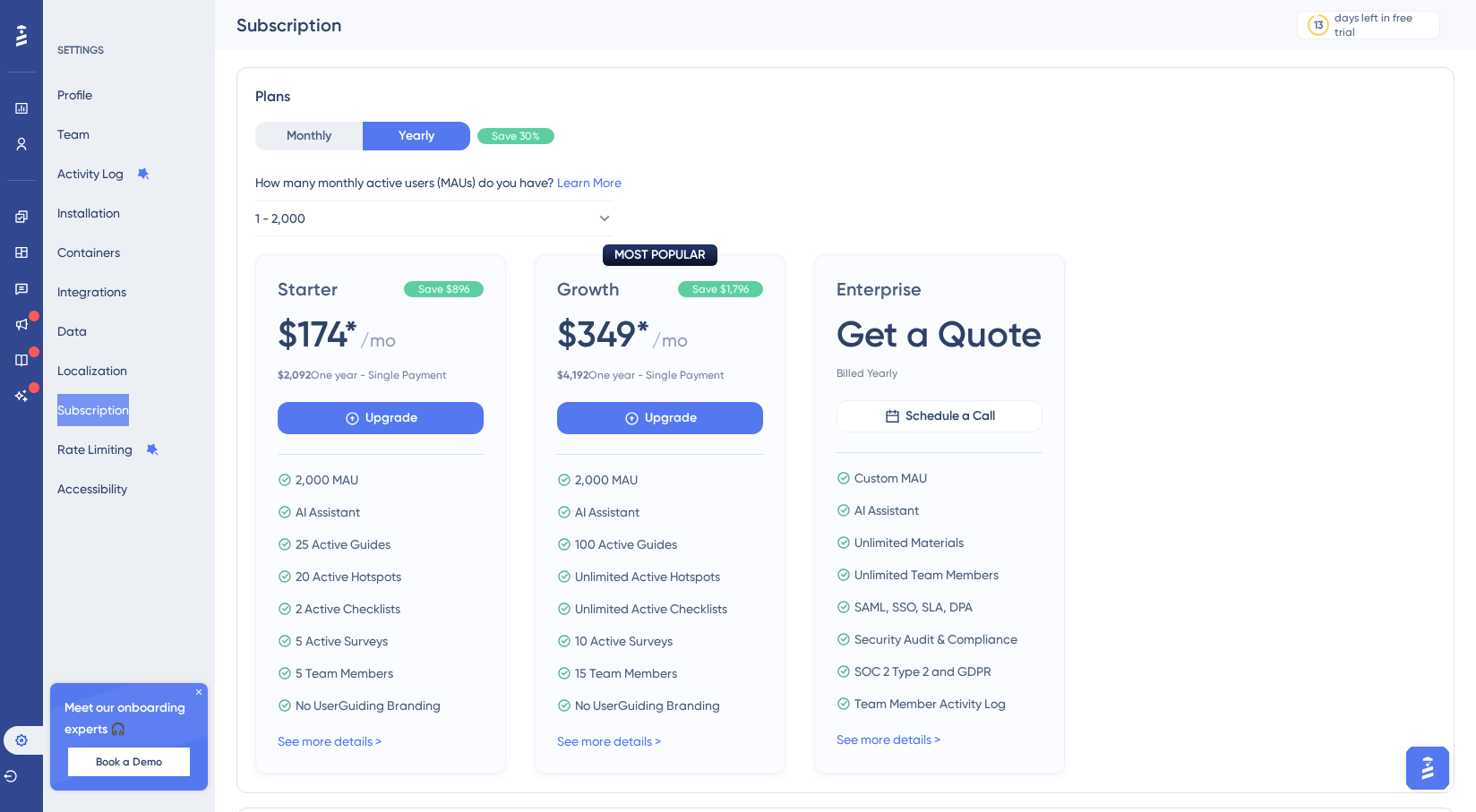
scroll to position [65, 0]
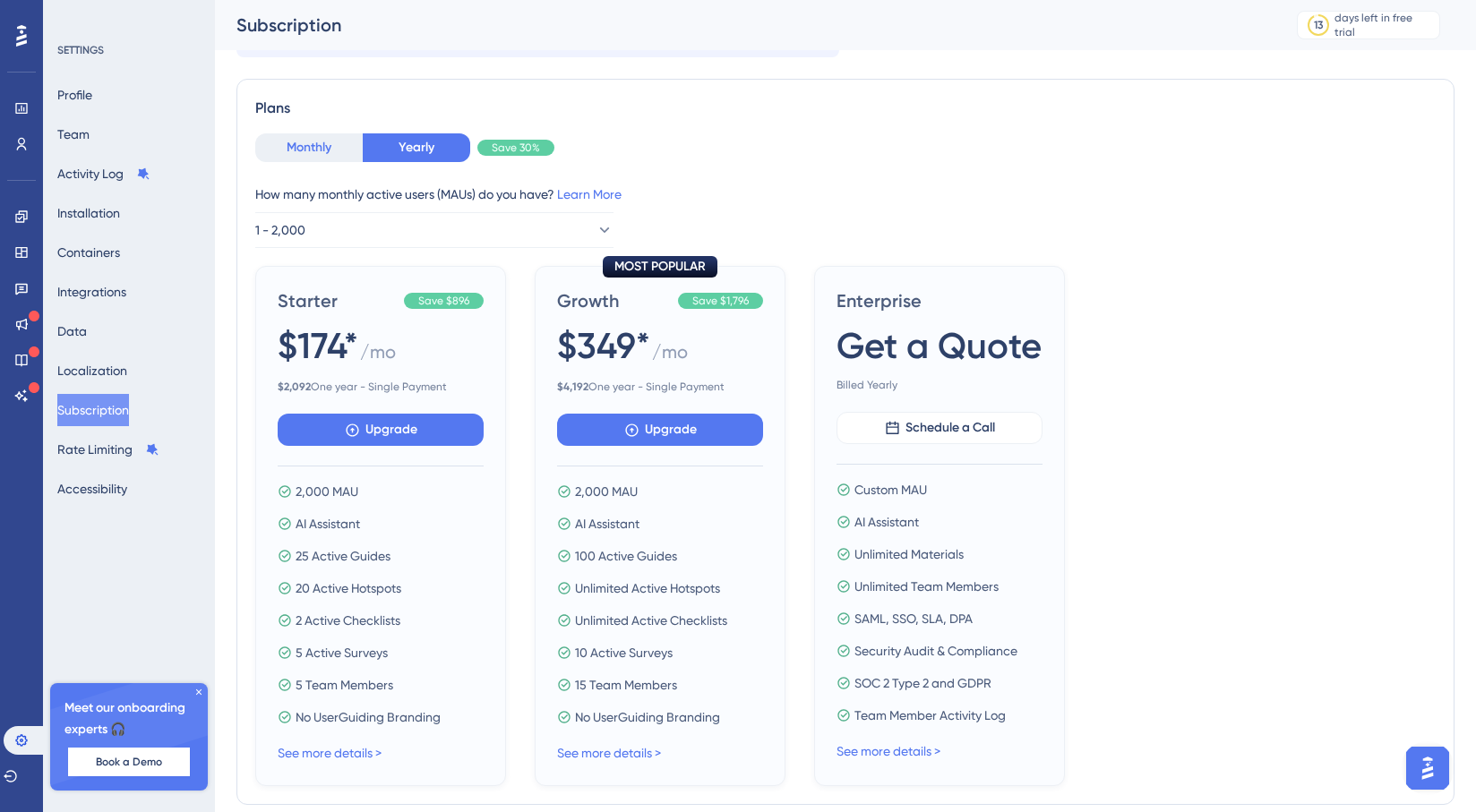
click at [300, 147] on button "Monthly" at bounding box center [310, 148] width 108 height 29
click at [387, 149] on button "Yearly" at bounding box center [416, 148] width 108 height 29
click at [302, 148] on button "Monthly" at bounding box center [310, 148] width 108 height 29
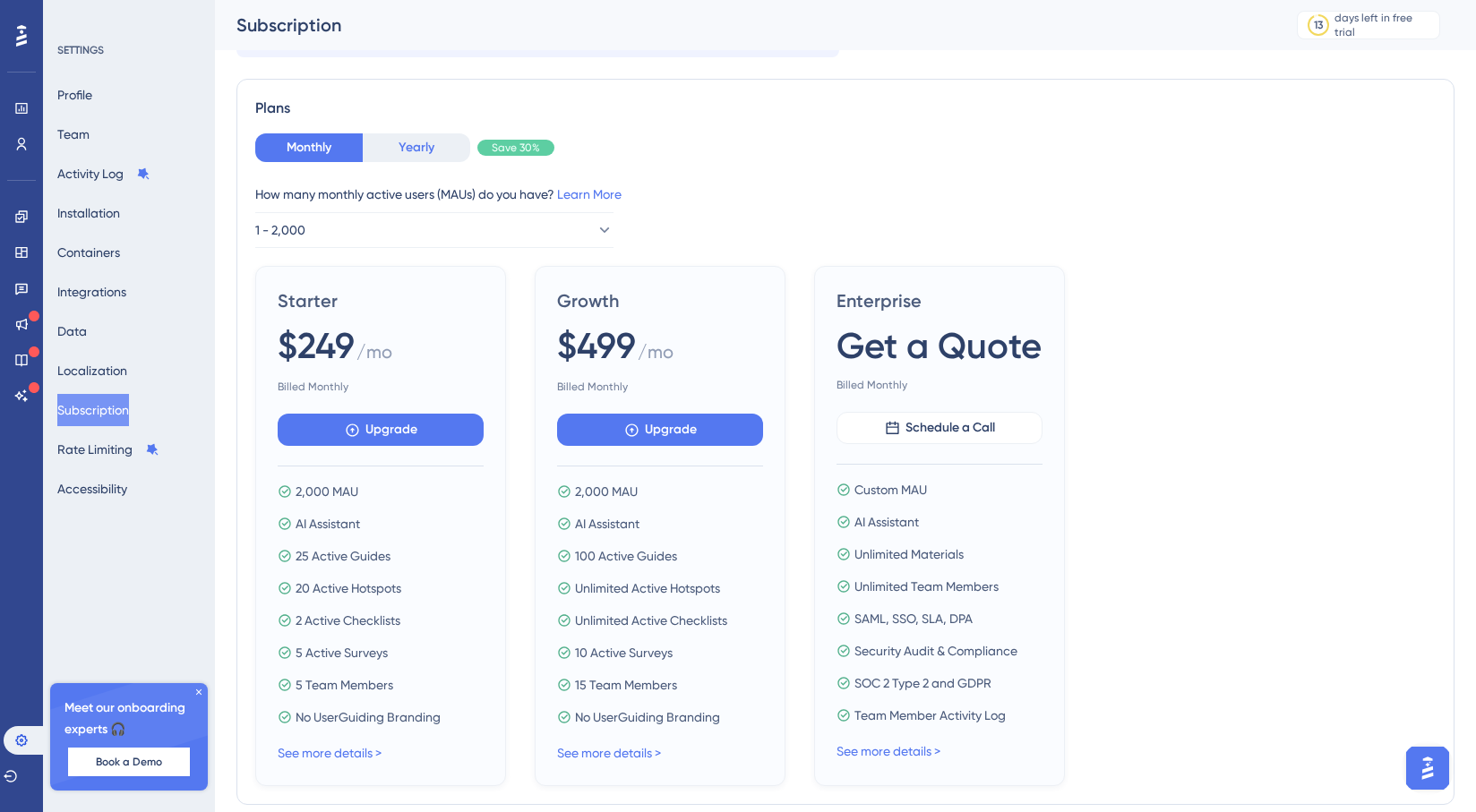
click at [461, 144] on button "Yearly" at bounding box center [416, 148] width 108 height 29
click at [278, 155] on button "Monthly" at bounding box center [310, 148] width 108 height 29
